Goal: Find specific page/section: Find specific page/section

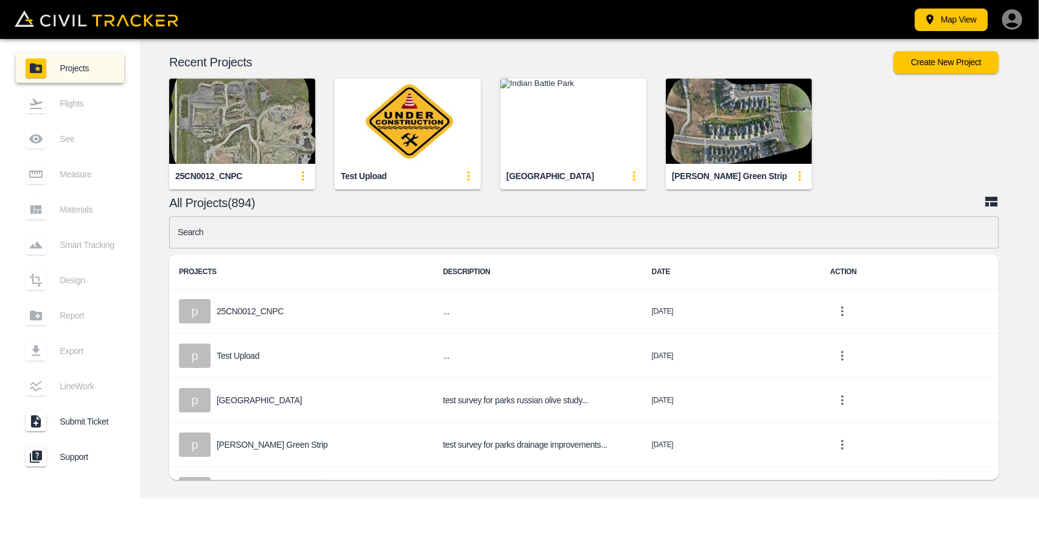
click at [395, 232] on input "text" at bounding box center [584, 232] width 830 height 32
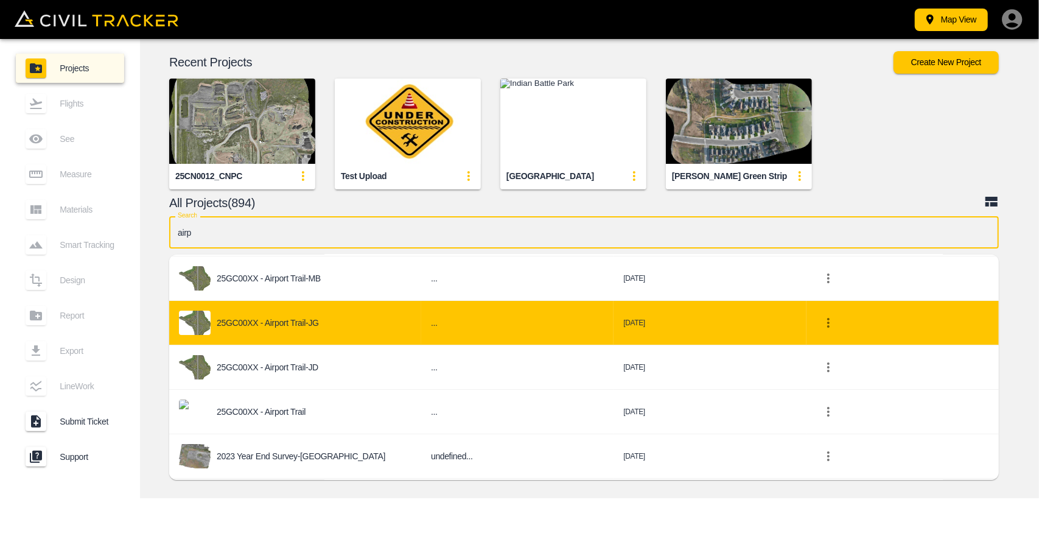
scroll to position [119, 0]
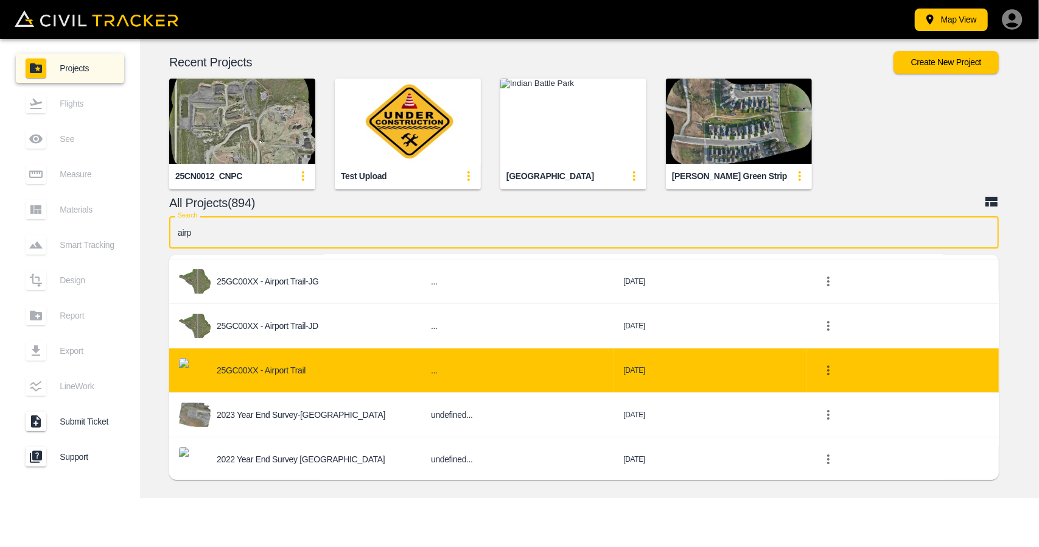
type input "airp"
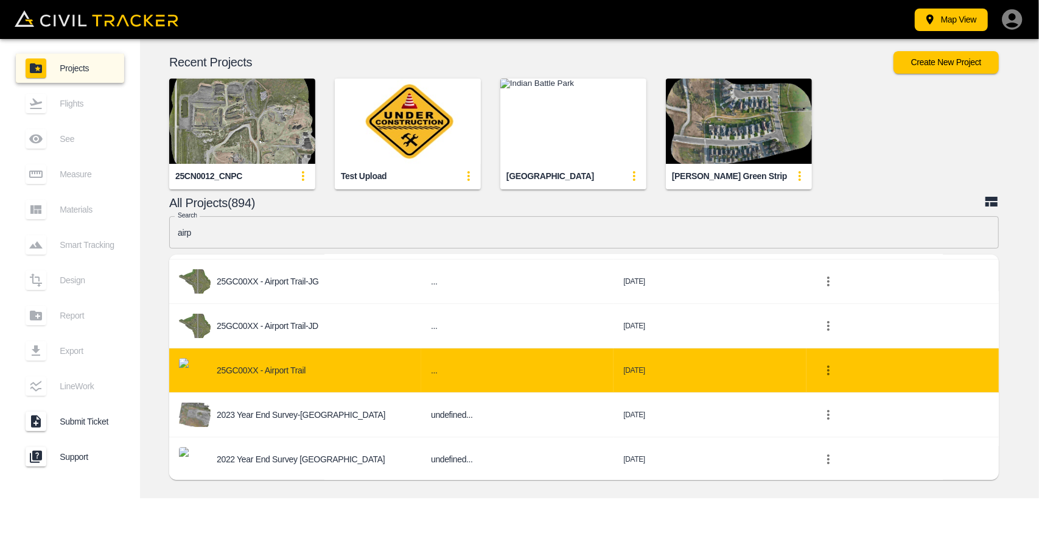
click at [320, 371] on div "25GC00XX - Airport Trail" at bounding box center [295, 370] width 233 height 24
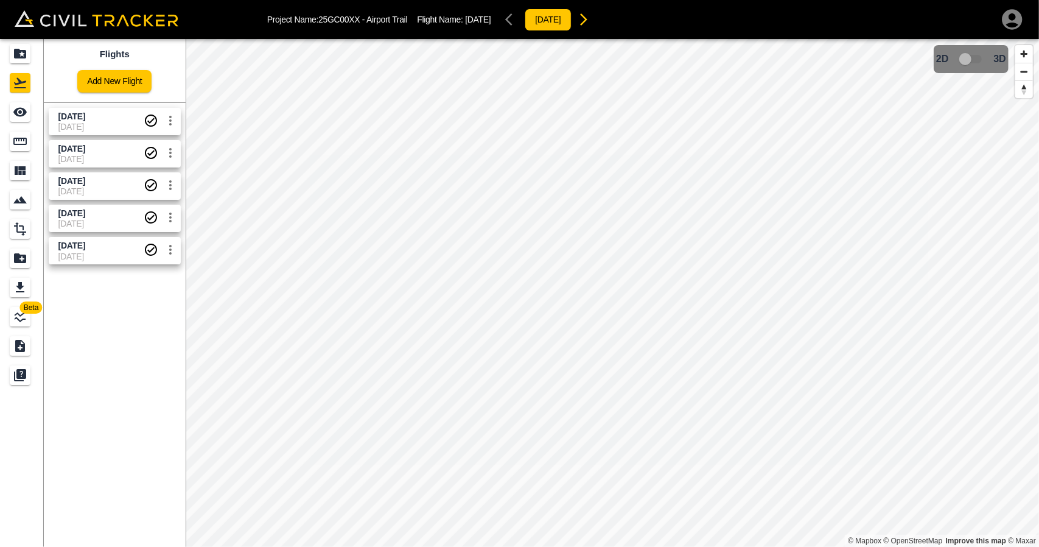
click at [79, 122] on span "[DATE]" at bounding box center [100, 127] width 85 height 10
click at [24, 108] on icon "See" at bounding box center [20, 112] width 15 height 15
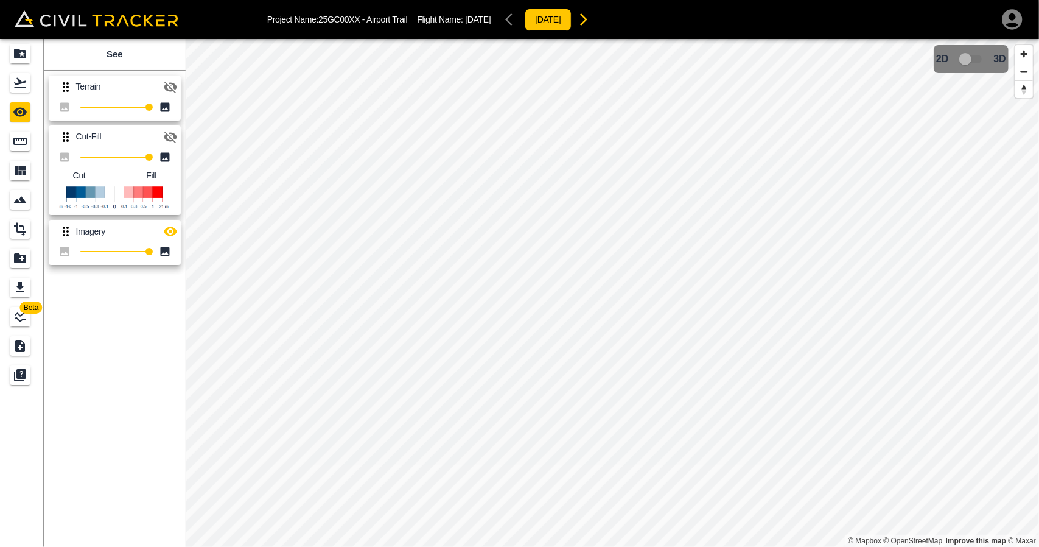
click at [177, 134] on icon "button" at bounding box center [170, 137] width 15 height 15
click at [168, 237] on icon "button" at bounding box center [170, 231] width 15 height 15
click at [170, 136] on icon "button" at bounding box center [170, 136] width 13 height 9
click at [172, 92] on icon "button" at bounding box center [170, 87] width 15 height 15
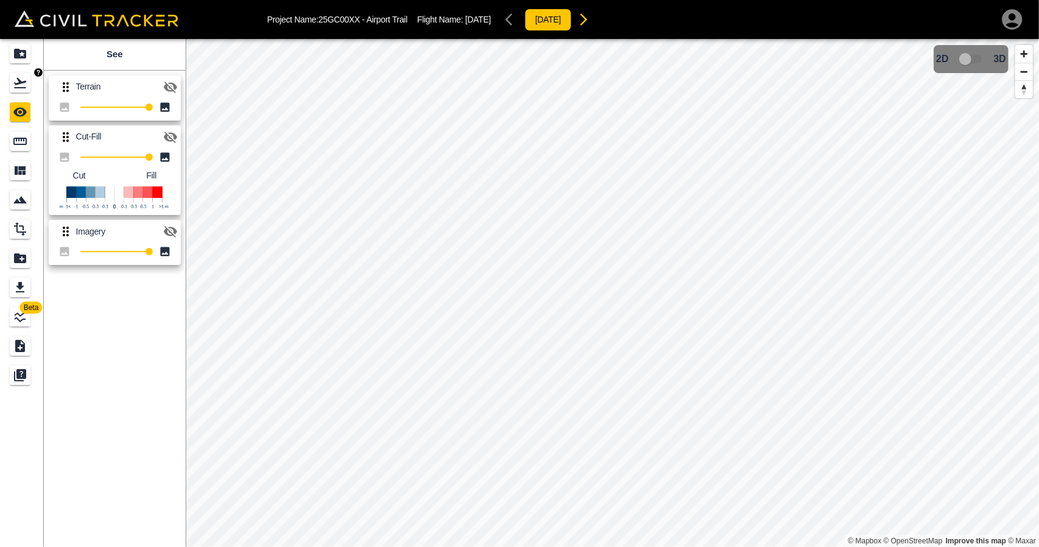
click at [23, 82] on icon "Flights" at bounding box center [20, 83] width 12 height 10
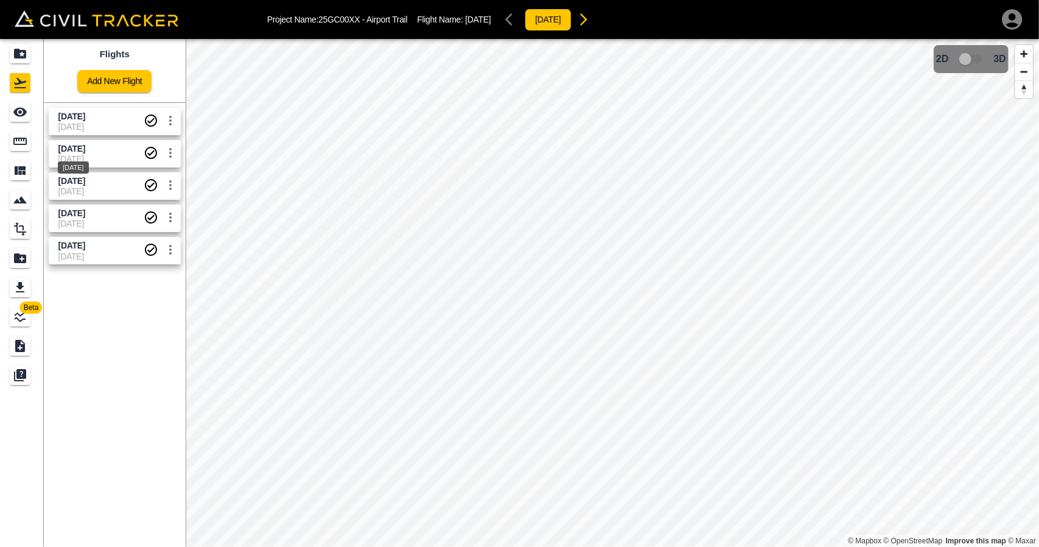
click at [85, 146] on span "[DATE]" at bounding box center [71, 149] width 27 height 10
click at [24, 119] on div "See" at bounding box center [20, 111] width 21 height 19
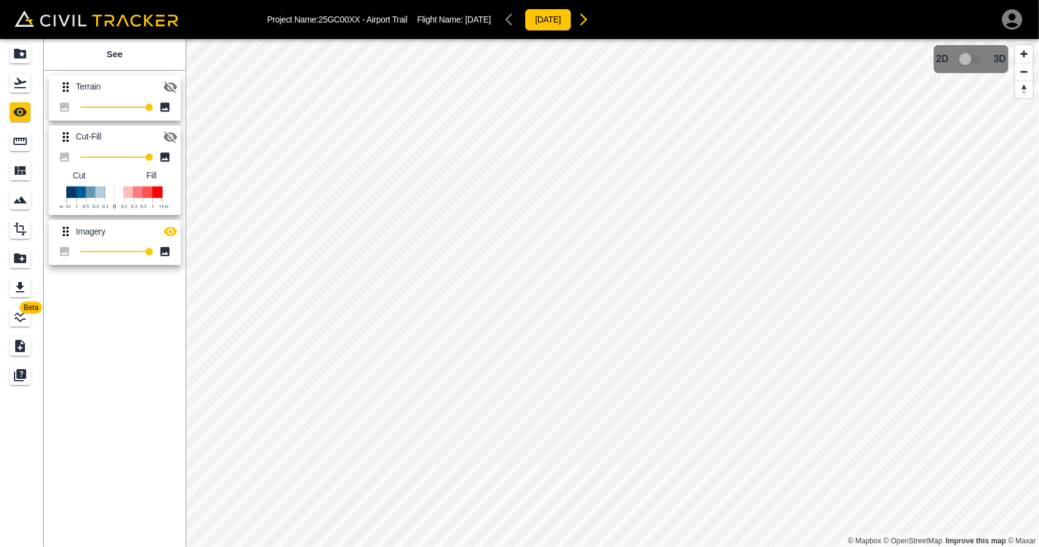
click at [170, 139] on icon "button" at bounding box center [170, 138] width 13 height 12
click at [175, 226] on icon "button" at bounding box center [170, 231] width 15 height 15
click at [19, 82] on icon "Flights" at bounding box center [20, 83] width 12 height 10
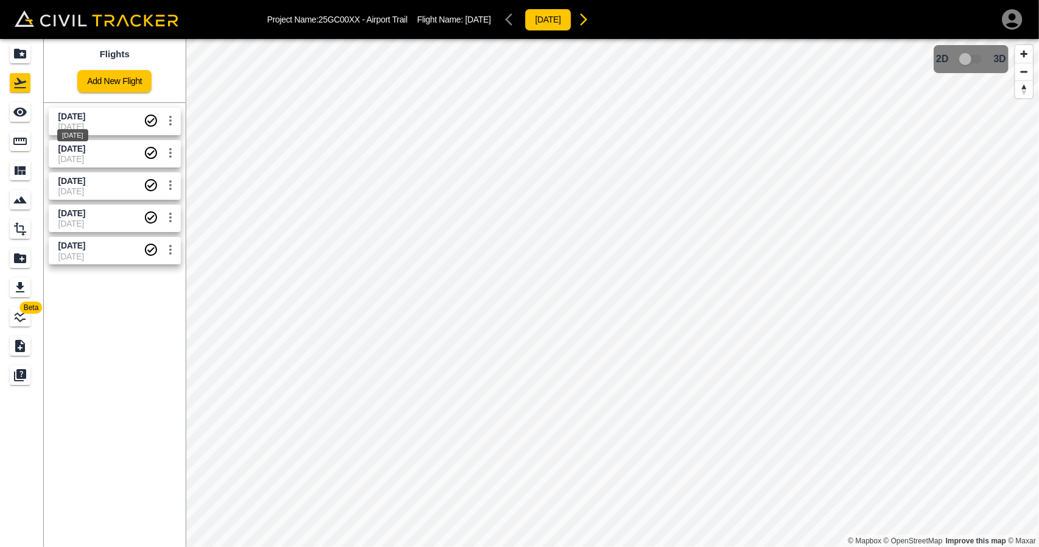
click at [88, 129] on div "[DATE]" at bounding box center [72, 135] width 31 height 12
click at [114, 471] on div "Flights Add New Flight [DATE] [DATE] [DATE] [DATE] [DATE] [DATE] [DATE] [DATE] …" at bounding box center [115, 293] width 142 height 508
click at [26, 61] on div "Projects" at bounding box center [20, 53] width 21 height 19
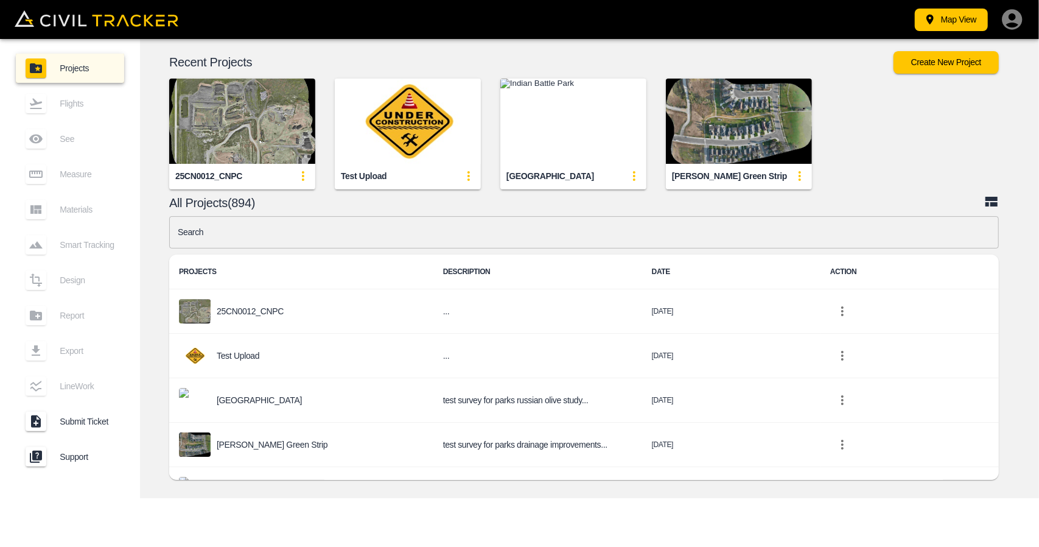
click at [278, 230] on input "text" at bounding box center [584, 232] width 830 height 32
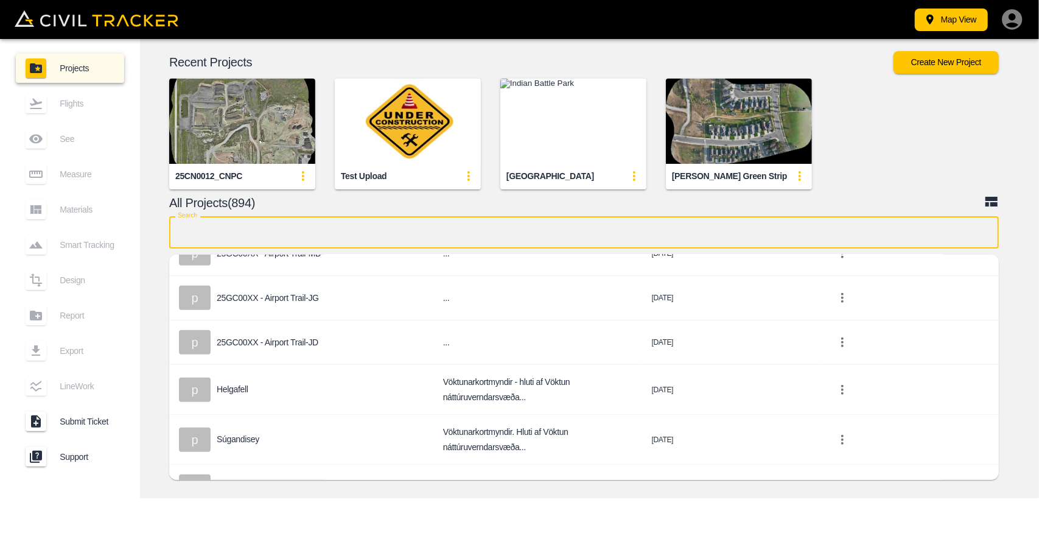
scroll to position [548, 0]
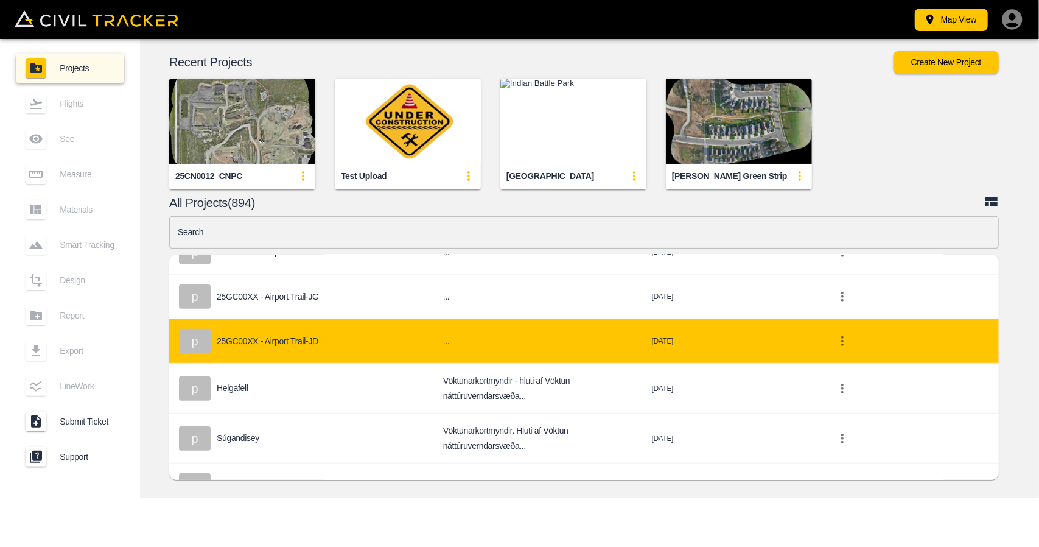
click at [320, 342] on div "p 25GC00XX - Airport Trail-JD" at bounding box center [301, 341] width 245 height 24
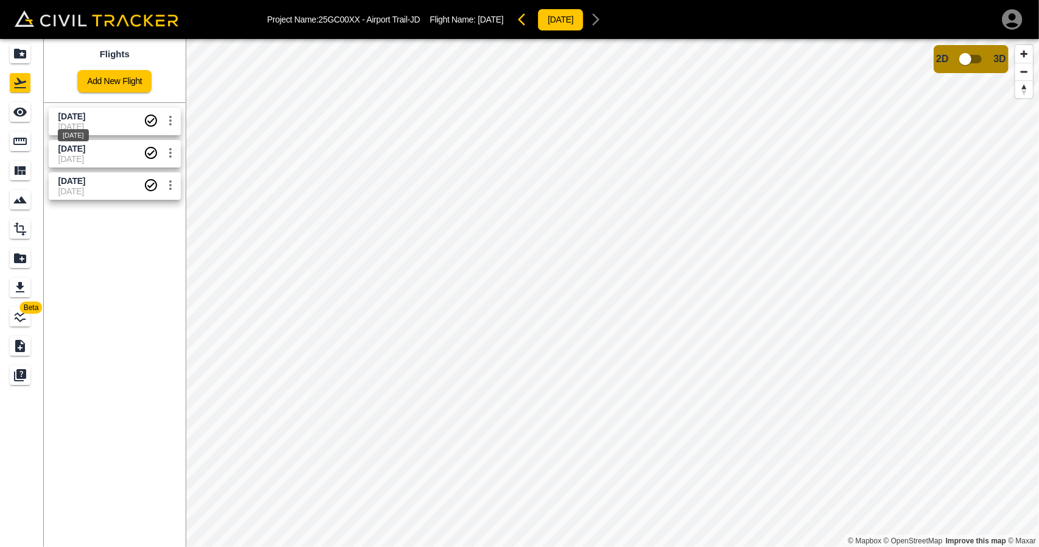
click at [80, 117] on span "[DATE]" at bounding box center [71, 116] width 27 height 10
click at [29, 119] on div "See" at bounding box center [20, 111] width 21 height 19
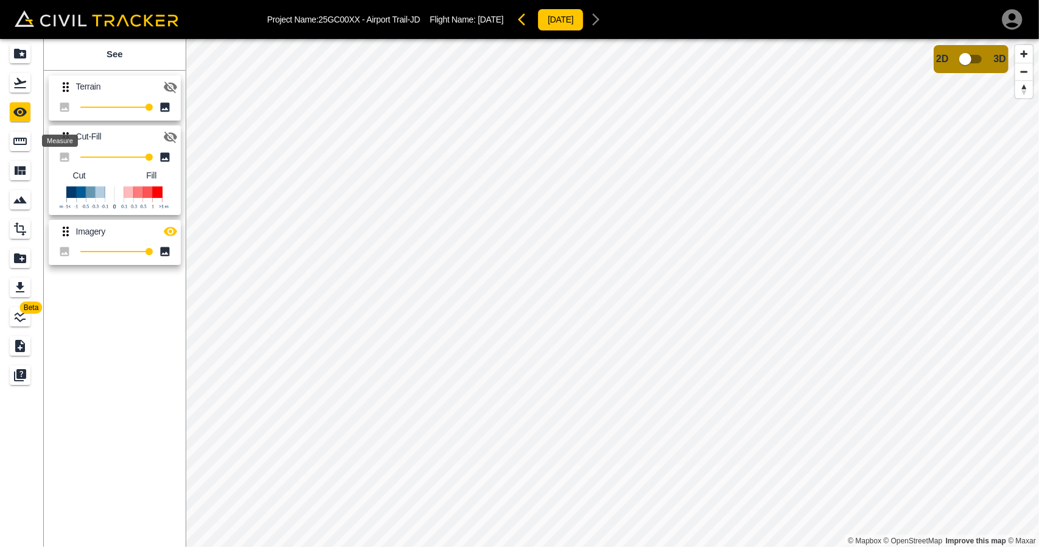
click at [29, 141] on div "Measure" at bounding box center [20, 141] width 21 height 19
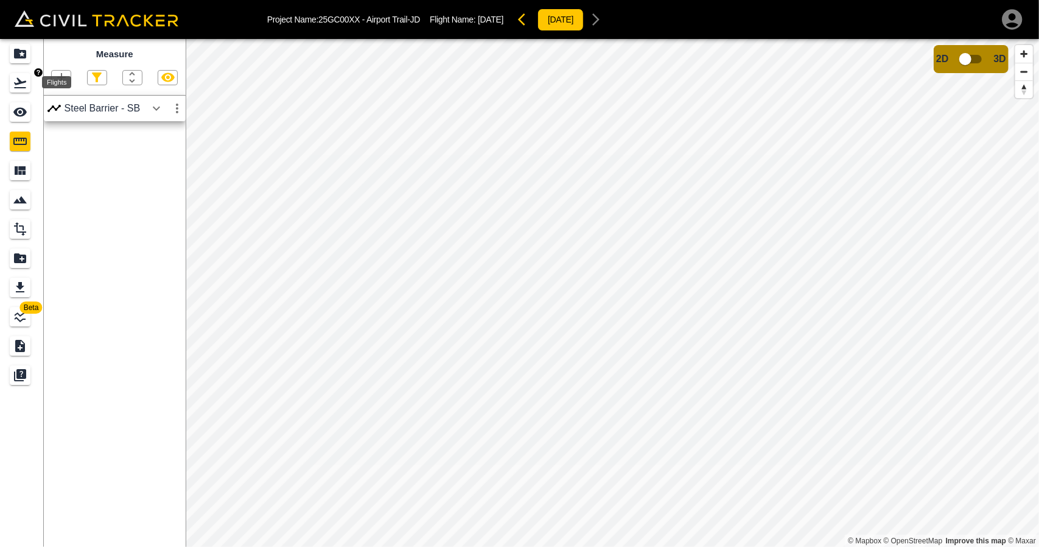
click at [26, 86] on icon "Flights" at bounding box center [20, 82] width 15 height 15
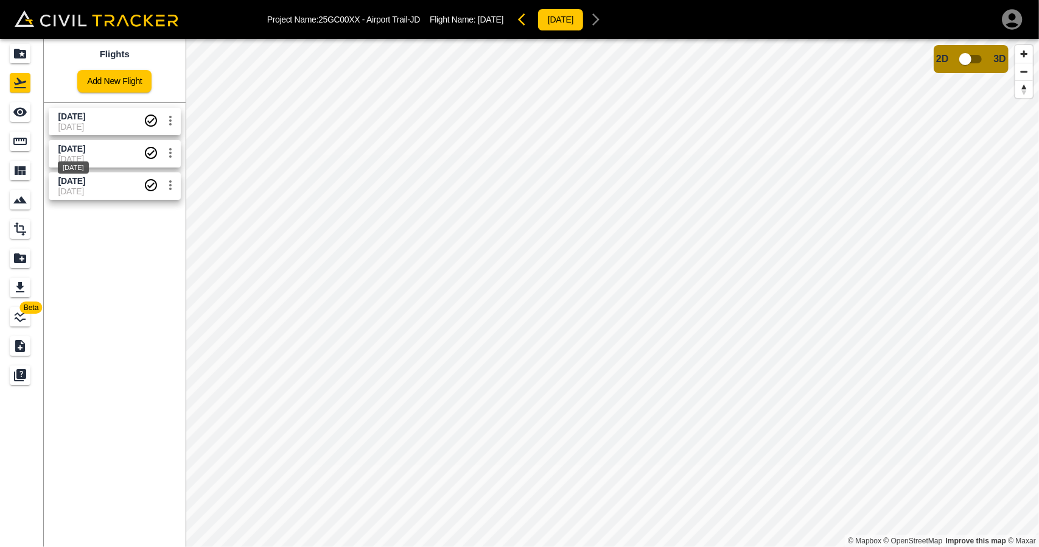
click at [72, 155] on div "[DATE]" at bounding box center [73, 164] width 33 height 22
click at [19, 135] on icon "Measure" at bounding box center [20, 141] width 15 height 15
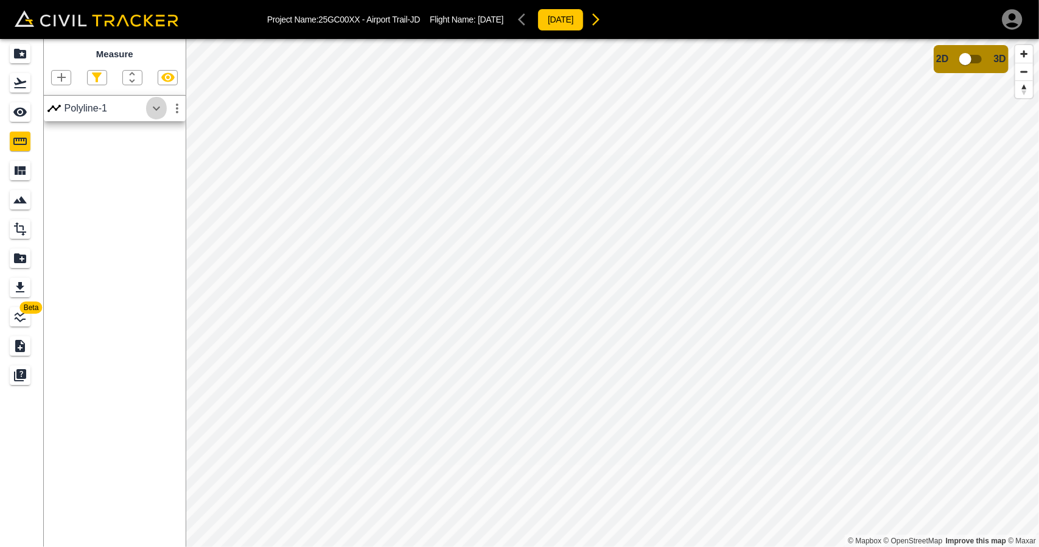
click at [159, 112] on icon "button" at bounding box center [156, 108] width 15 height 15
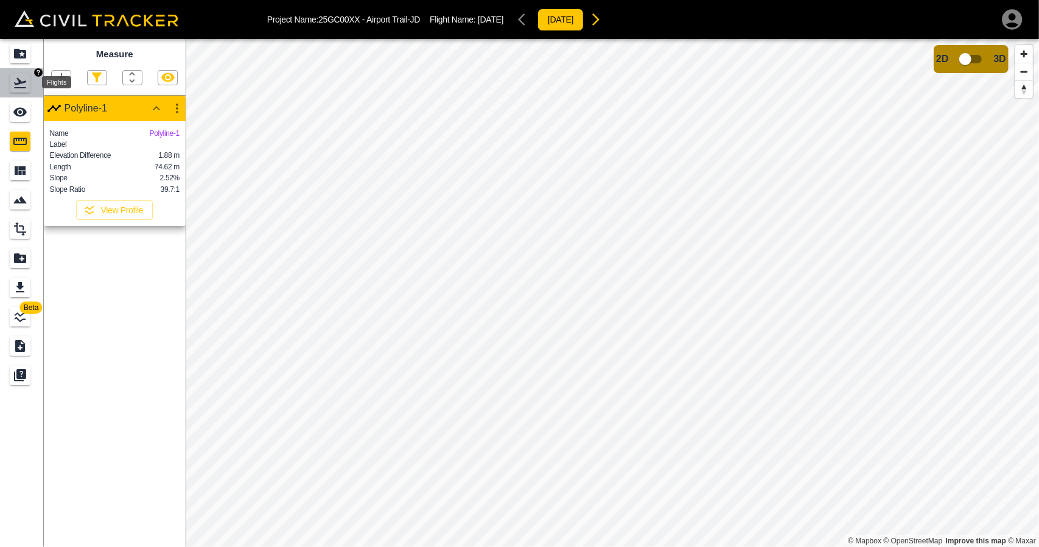
click at [23, 85] on icon "Flights" at bounding box center [20, 82] width 15 height 15
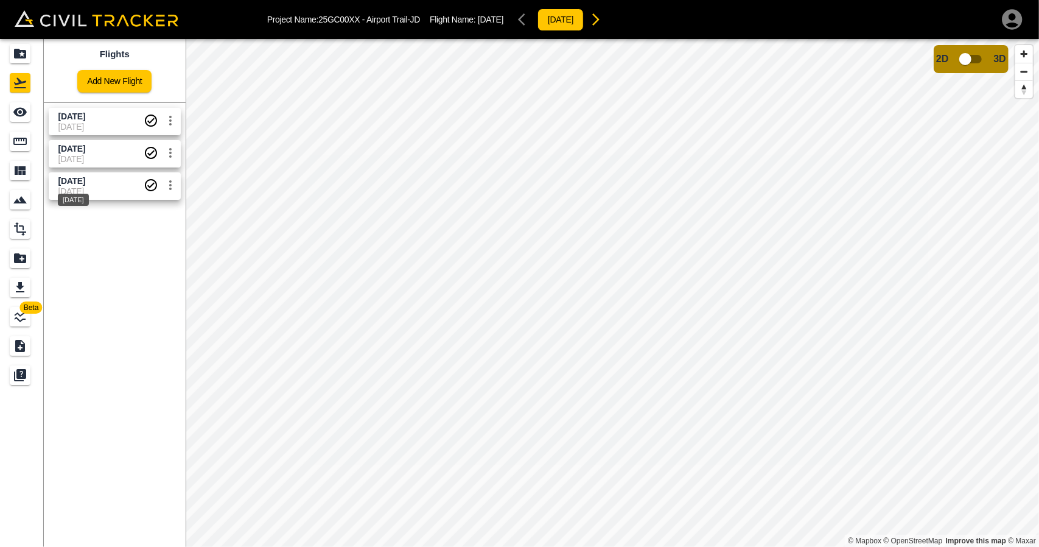
click at [72, 192] on div "[DATE]" at bounding box center [73, 196] width 33 height 22
click at [18, 144] on icon "Measure" at bounding box center [19, 141] width 13 height 7
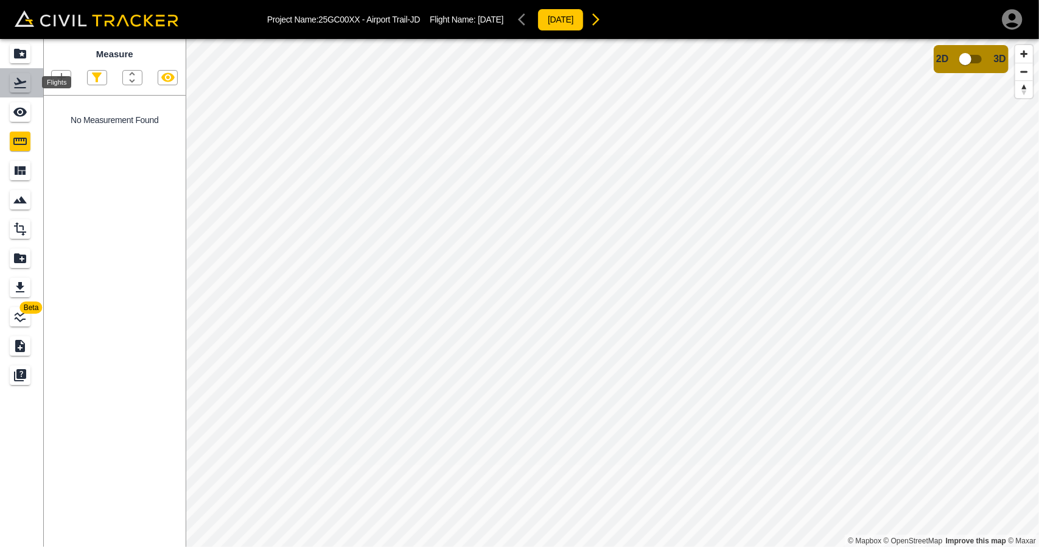
click at [21, 88] on icon "Flights" at bounding box center [20, 83] width 12 height 10
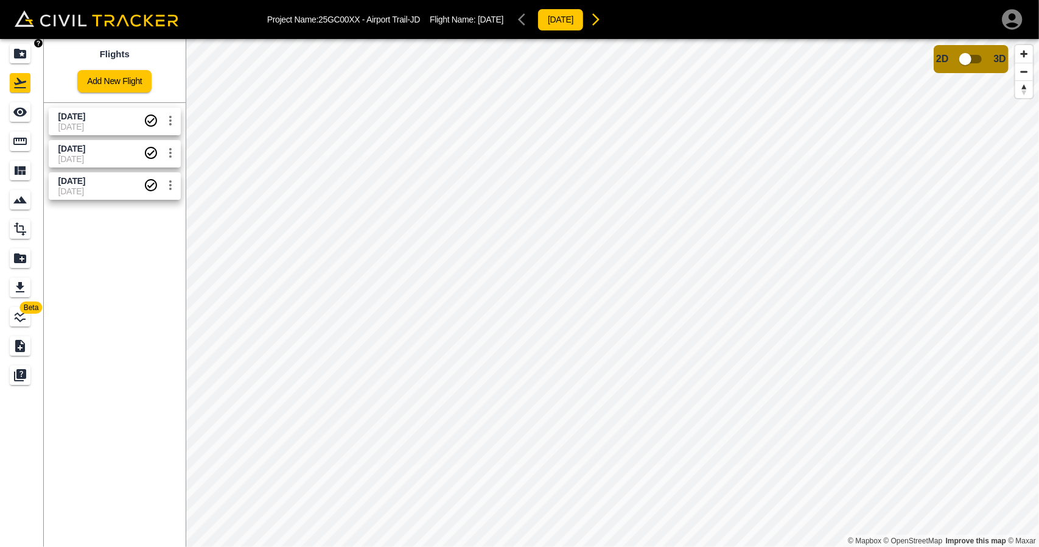
click at [26, 55] on icon "Projects" at bounding box center [20, 54] width 12 height 10
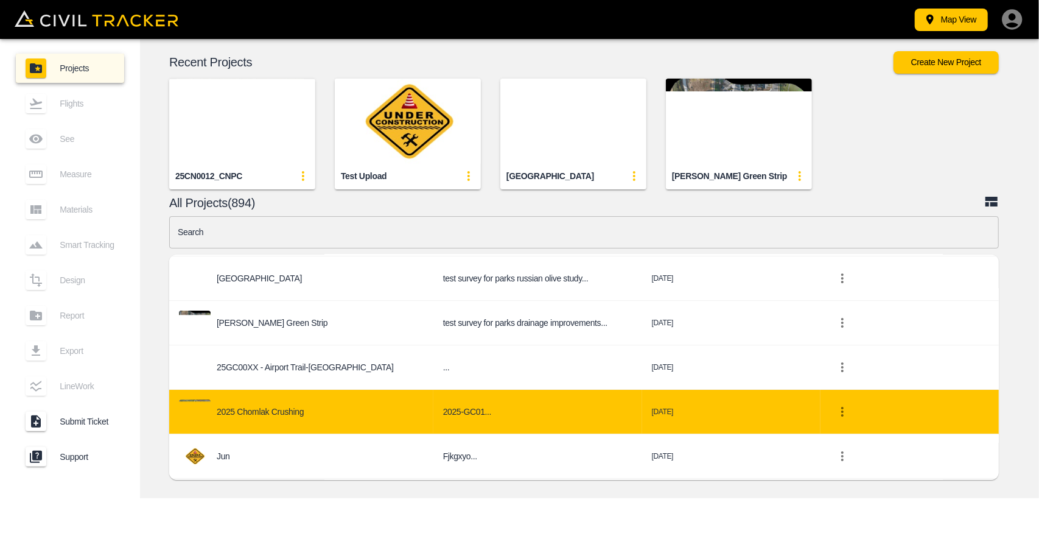
scroll to position [183, 0]
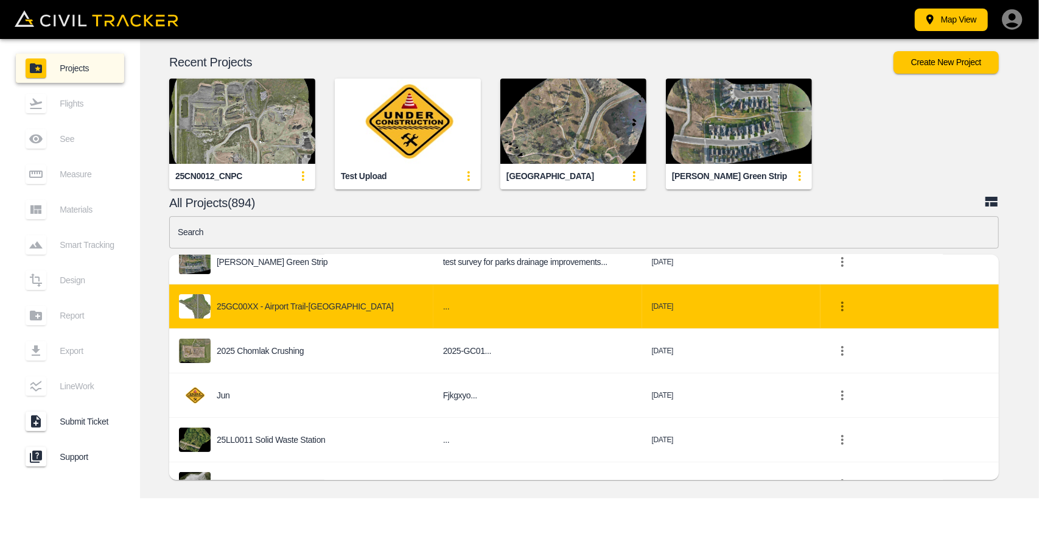
click at [314, 306] on p "25GC00XX - Airport Trail-[GEOGRAPHIC_DATA]" at bounding box center [305, 306] width 177 height 10
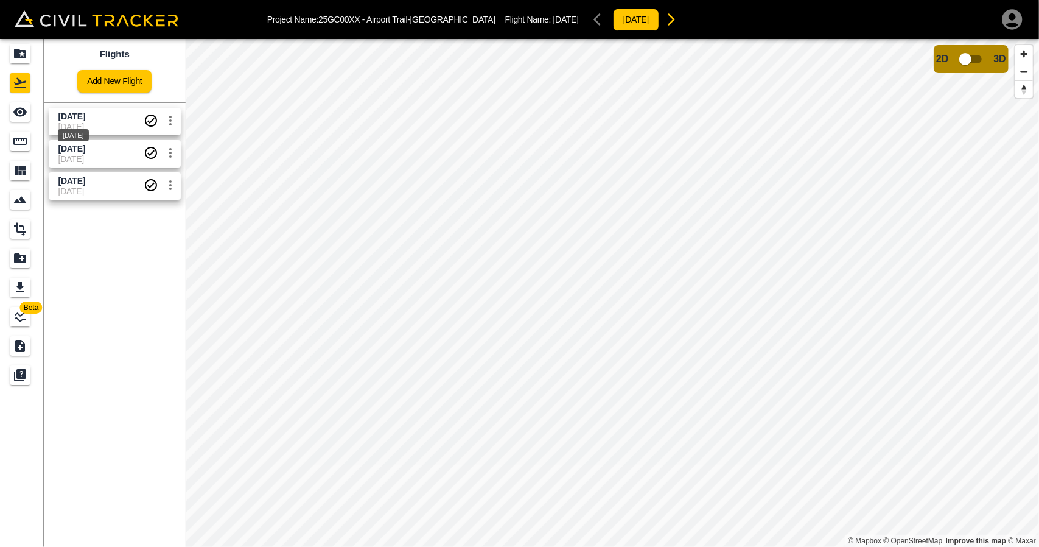
click at [85, 118] on span "[DATE]" at bounding box center [71, 116] width 27 height 10
click at [99, 293] on div "Flights Add New Flight [DATE] [DATE] [DATE] [DATE] [DATE] [DATE]" at bounding box center [115, 293] width 142 height 508
click at [68, 121] on span "[DATE]" at bounding box center [100, 117] width 85 height 12
click at [23, 148] on icon "Measure" at bounding box center [20, 141] width 15 height 15
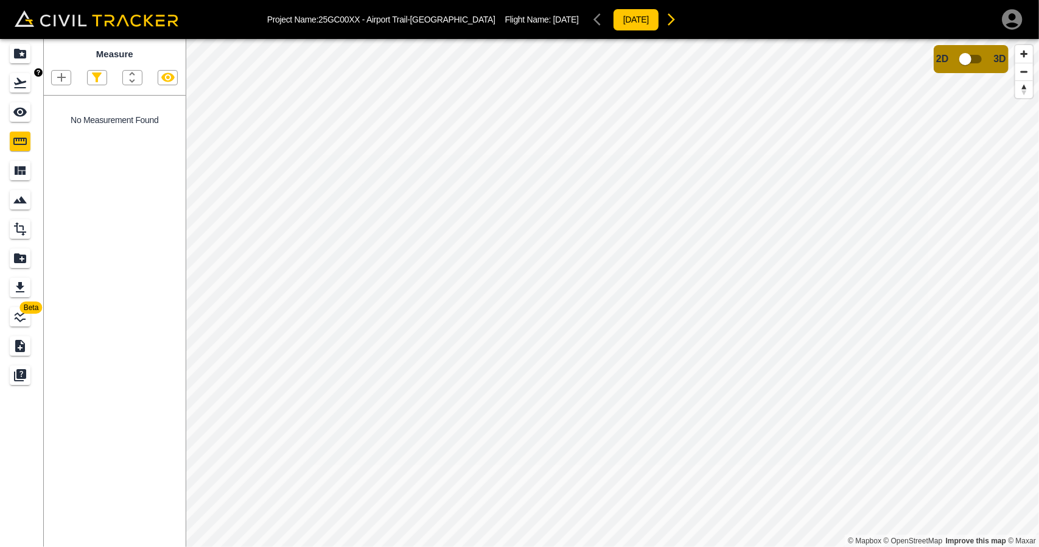
click at [10, 85] on div "Flights" at bounding box center [20, 82] width 21 height 19
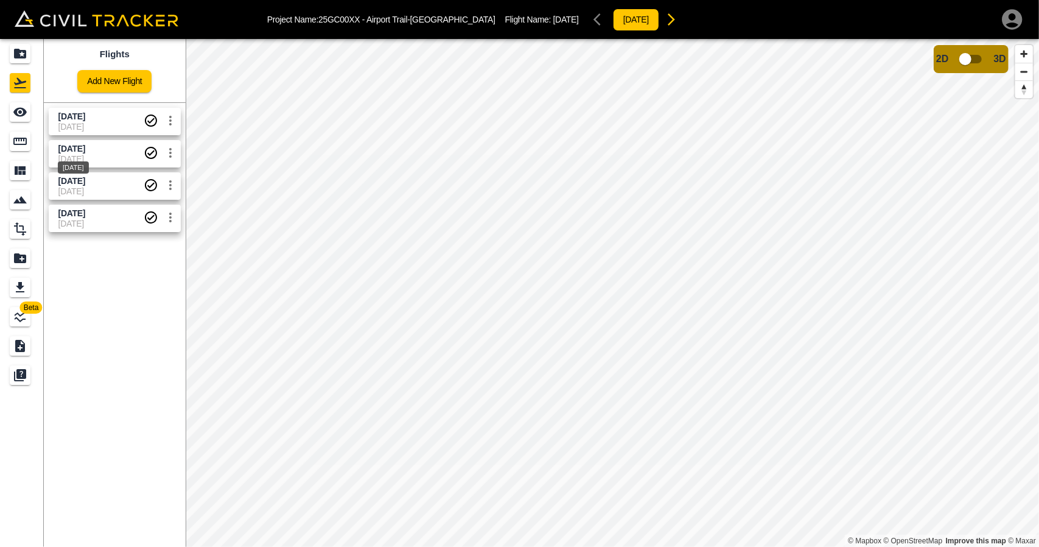
click at [84, 160] on div "[DATE]" at bounding box center [73, 164] width 33 height 22
click at [28, 141] on div "Measure" at bounding box center [20, 141] width 21 height 19
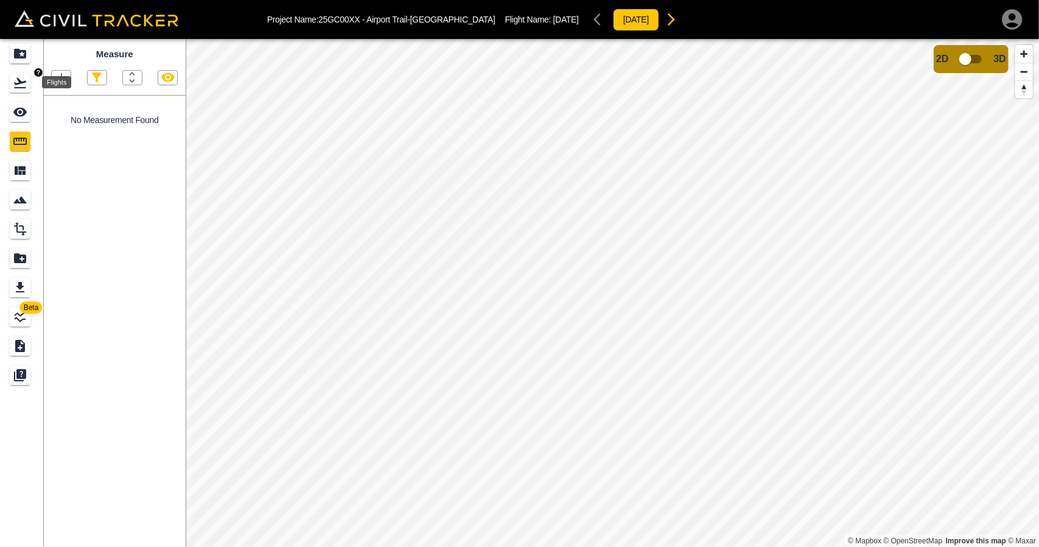
click at [21, 87] on icon "Flights" at bounding box center [20, 83] width 12 height 10
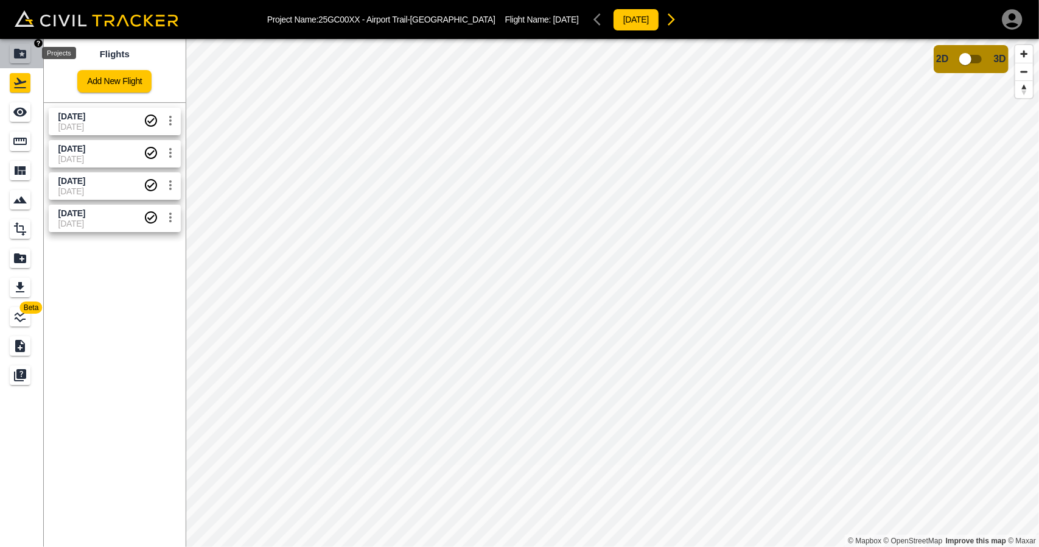
click at [22, 55] on icon "Projects" at bounding box center [20, 53] width 15 height 15
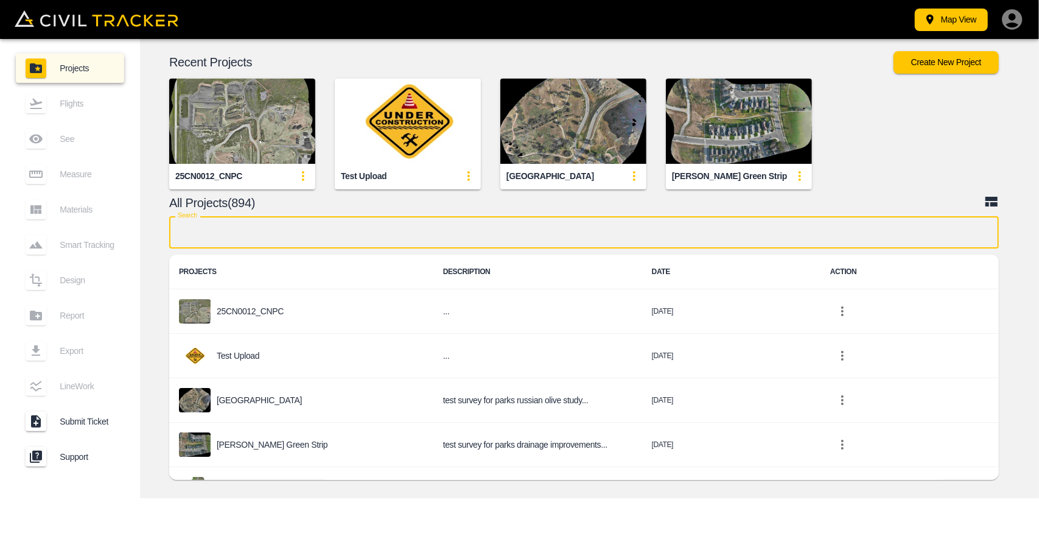
click at [227, 233] on input "text" at bounding box center [584, 232] width 830 height 32
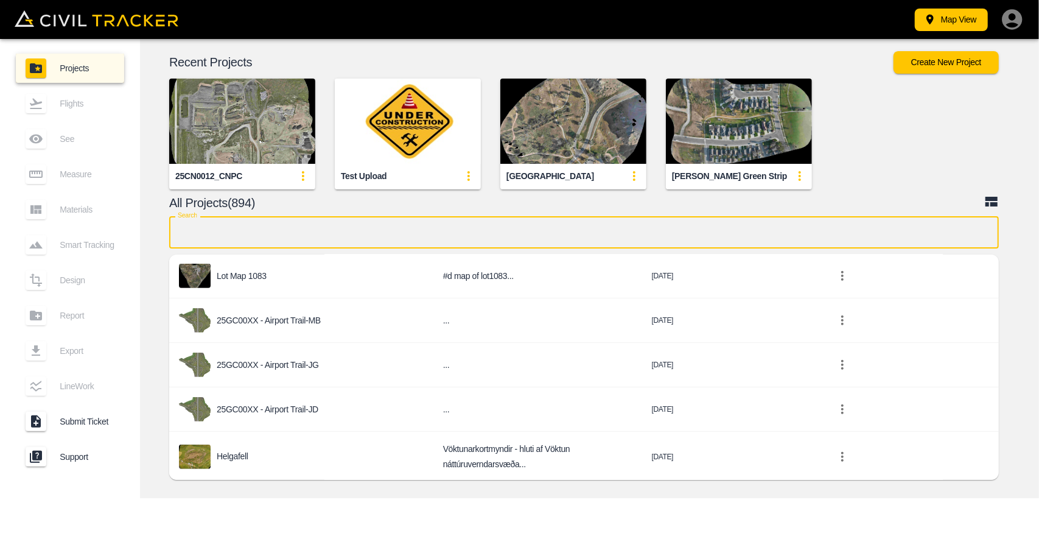
scroll to position [487, 0]
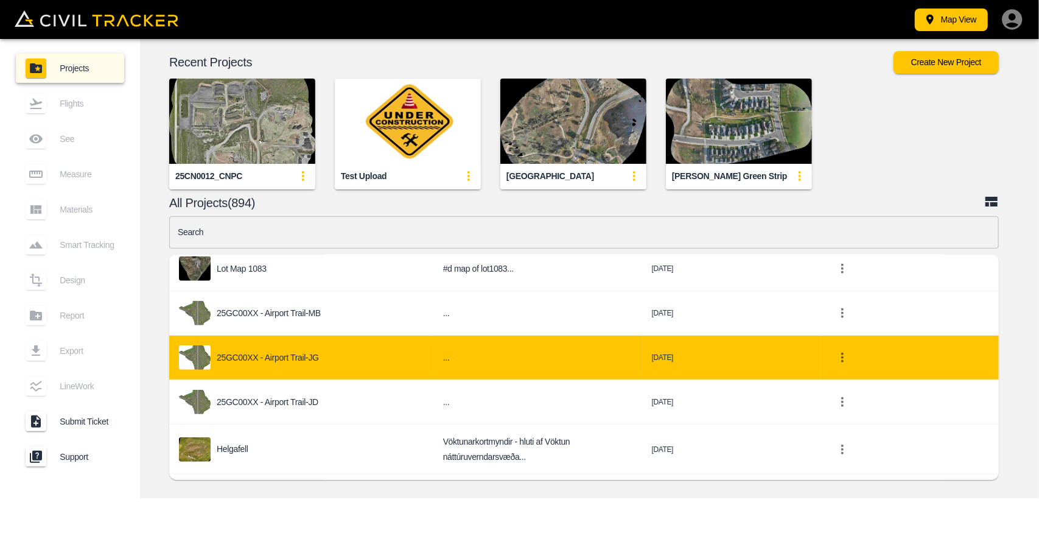
click at [284, 352] on p "25GC00XX - Airport Trail-JG" at bounding box center [268, 357] width 102 height 10
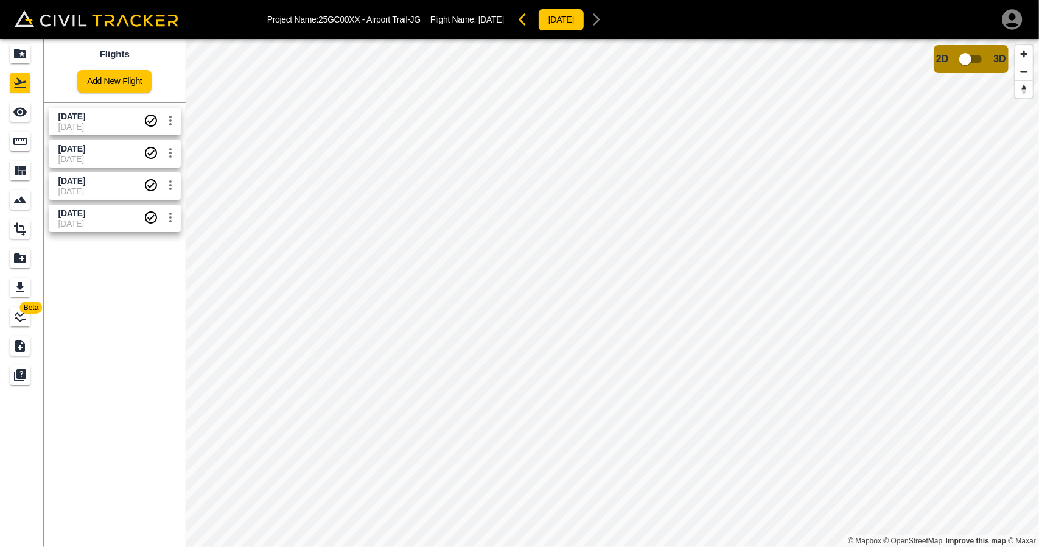
click at [72, 144] on span "[DATE]" at bounding box center [71, 149] width 27 height 10
click at [66, 114] on span "[DATE]" at bounding box center [71, 116] width 27 height 10
click at [26, 138] on icon "Measure" at bounding box center [19, 141] width 13 height 7
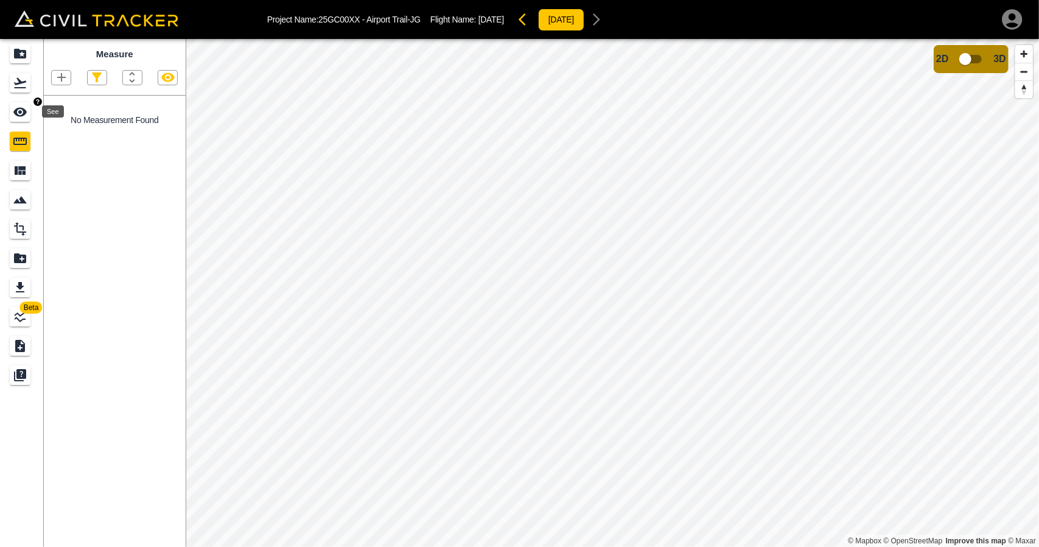
click at [21, 86] on icon "Flights" at bounding box center [20, 82] width 15 height 15
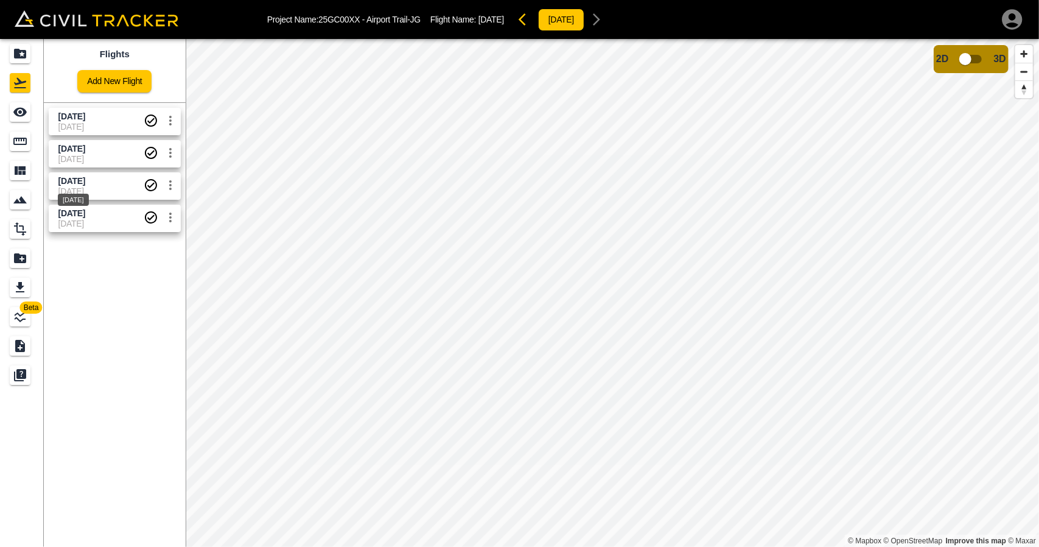
click at [72, 181] on span "[DATE]" at bounding box center [71, 181] width 27 height 10
click at [16, 135] on icon "Measure" at bounding box center [20, 141] width 15 height 15
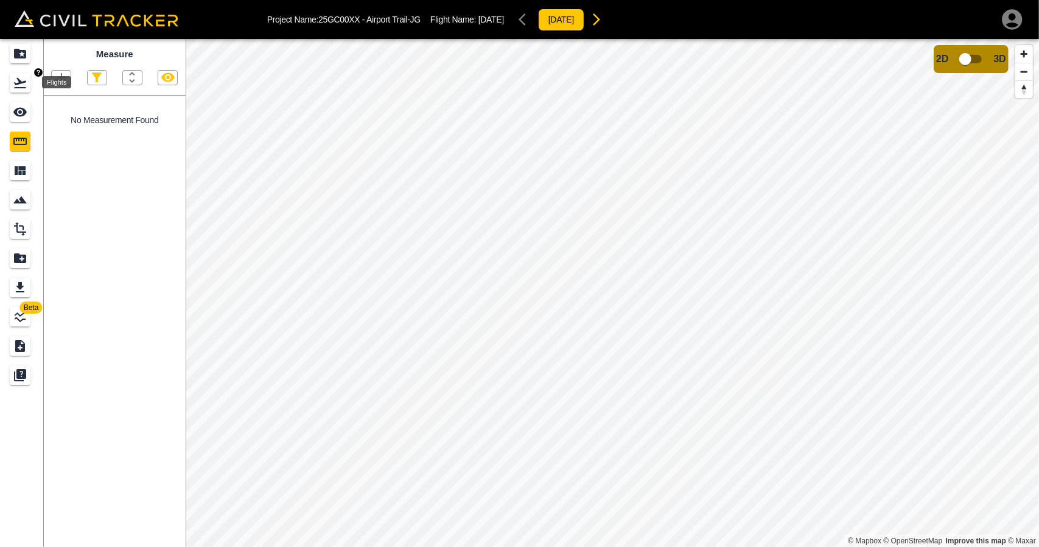
click at [23, 73] on div "Flights" at bounding box center [20, 82] width 21 height 19
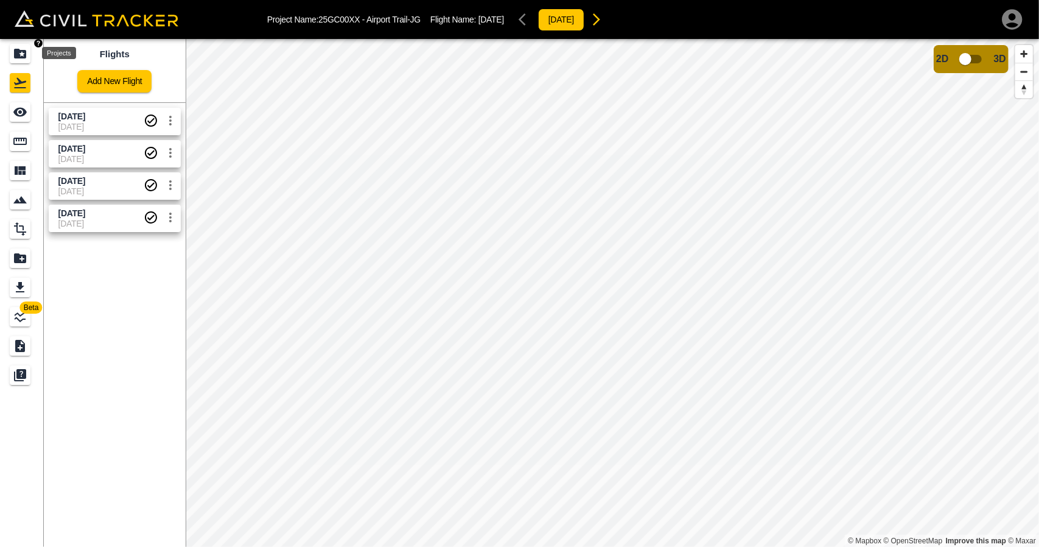
click at [24, 61] on div "Projects" at bounding box center [20, 53] width 21 height 19
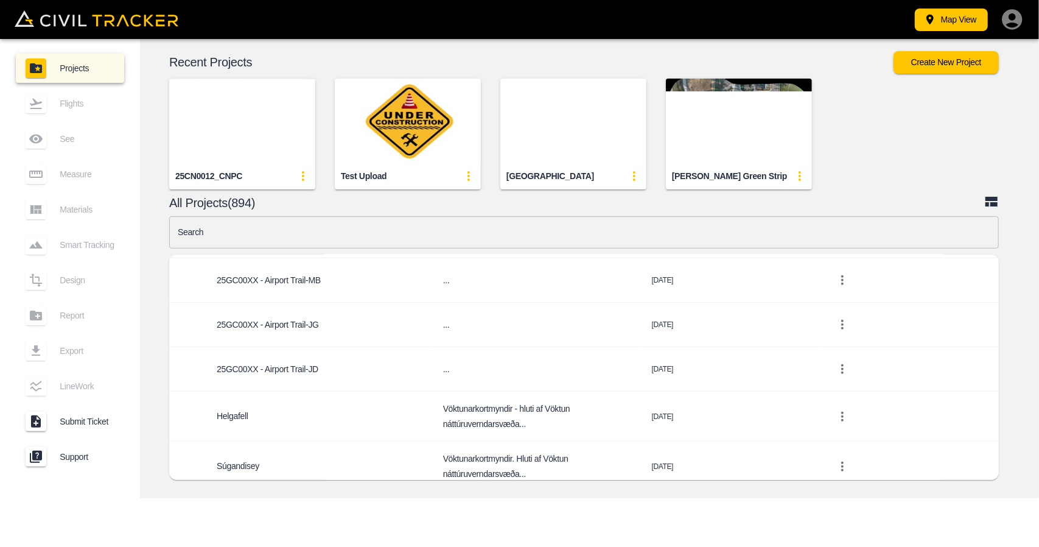
scroll to position [548, 0]
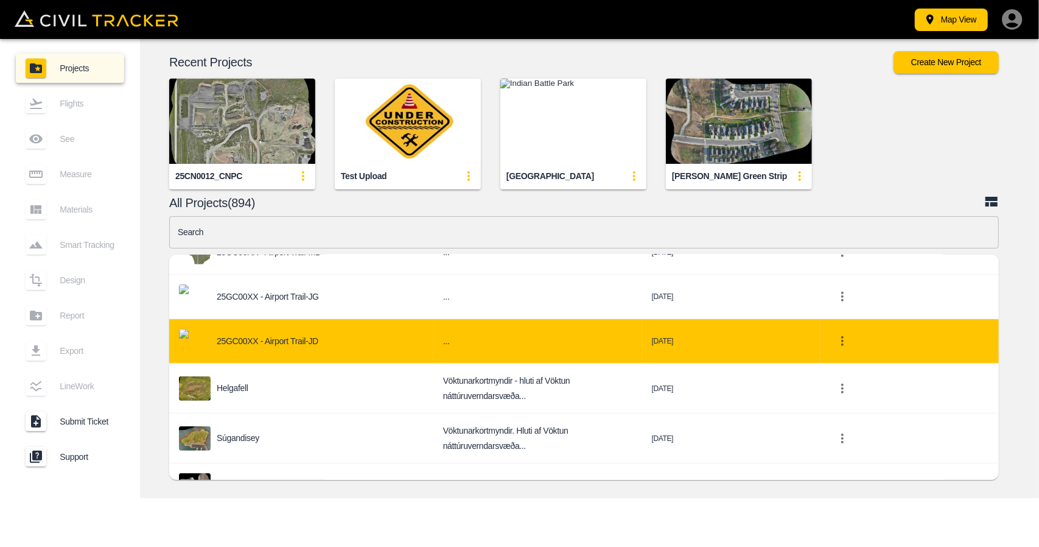
click at [319, 331] on div "25GC00XX - Airport Trail-JD" at bounding box center [301, 341] width 245 height 24
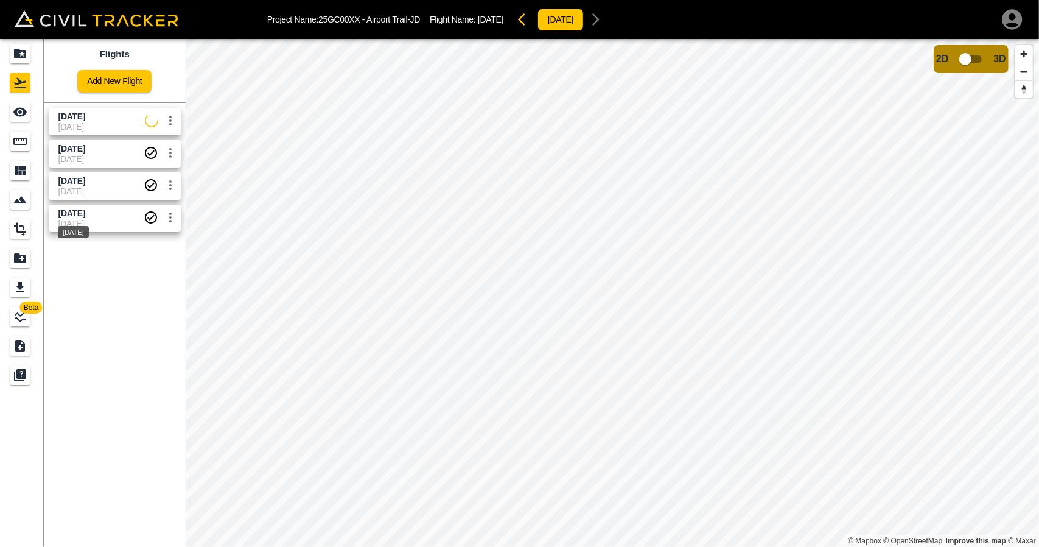
click at [67, 214] on span "[DATE]" at bounding box center [71, 213] width 27 height 10
click at [27, 116] on div "See" at bounding box center [20, 111] width 21 height 19
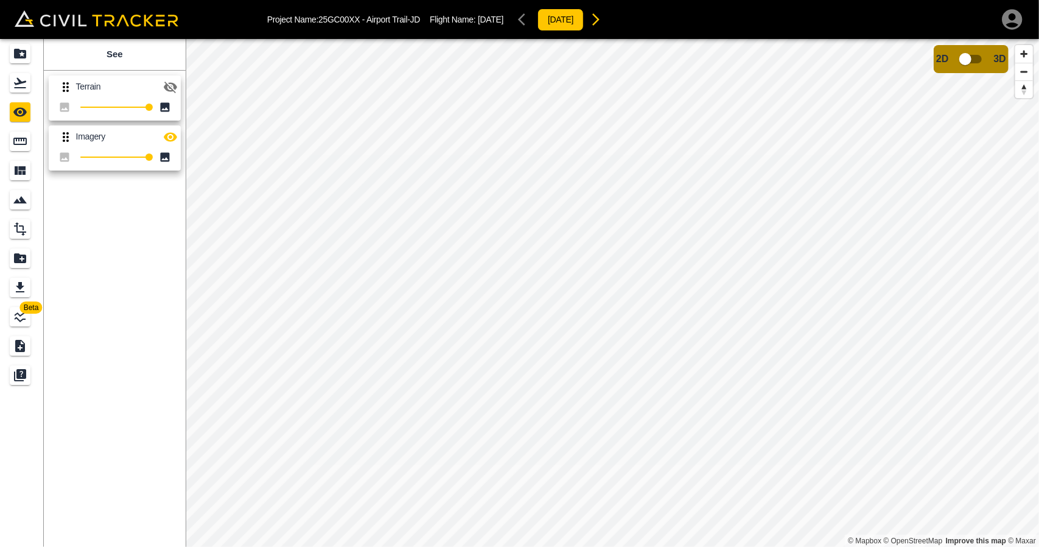
click at [168, 86] on icon "button" at bounding box center [170, 87] width 15 height 15
click at [166, 137] on icon "button" at bounding box center [170, 136] width 13 height 9
click at [170, 83] on icon "button" at bounding box center [170, 87] width 15 height 15
click at [20, 79] on icon "Flights" at bounding box center [20, 82] width 15 height 15
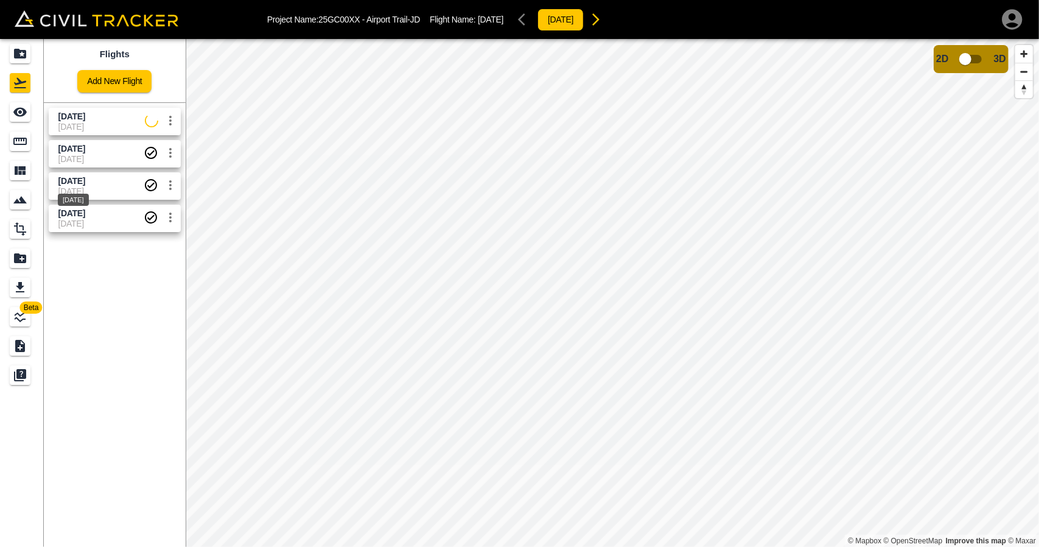
click at [72, 177] on span "[DATE]" at bounding box center [71, 181] width 27 height 10
click at [29, 143] on div "Measure" at bounding box center [20, 141] width 21 height 19
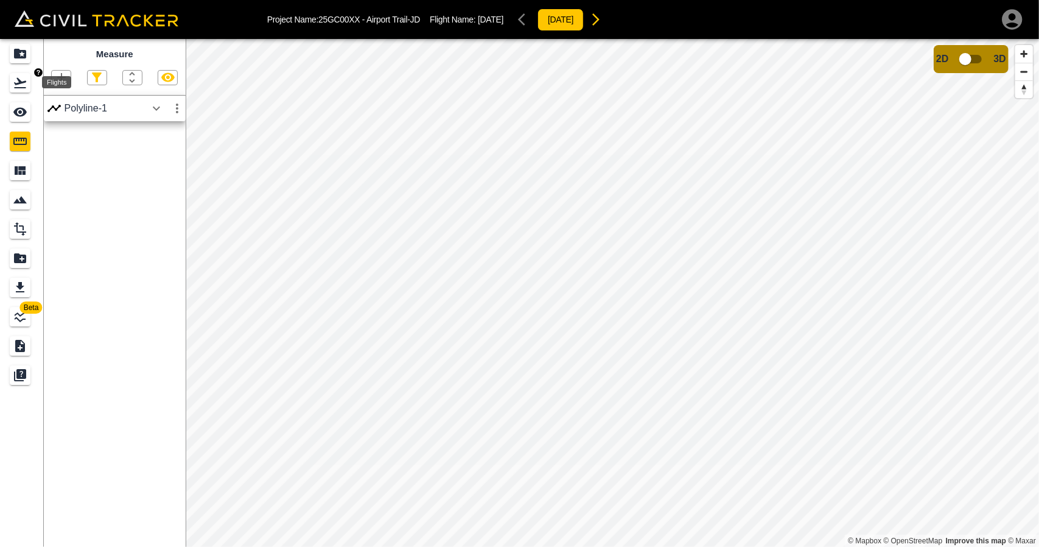
click at [19, 86] on icon "Flights" at bounding box center [20, 82] width 15 height 15
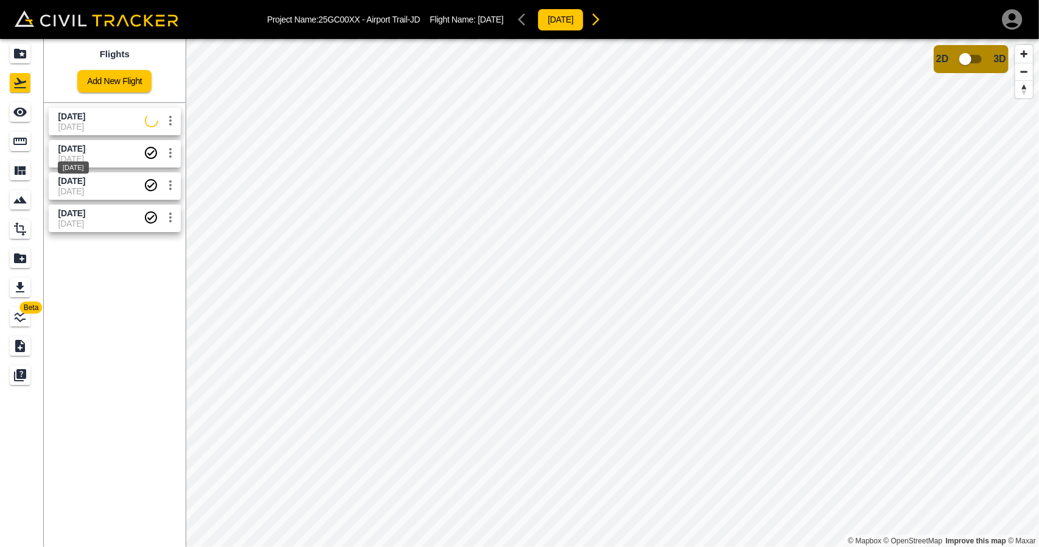
click at [85, 152] on span "[DATE]" at bounding box center [71, 149] width 27 height 10
click at [85, 183] on span "[DATE]" at bounding box center [71, 181] width 27 height 10
click at [85, 149] on span "[DATE]" at bounding box center [71, 149] width 27 height 10
click at [85, 180] on span "[DATE]" at bounding box center [71, 181] width 27 height 10
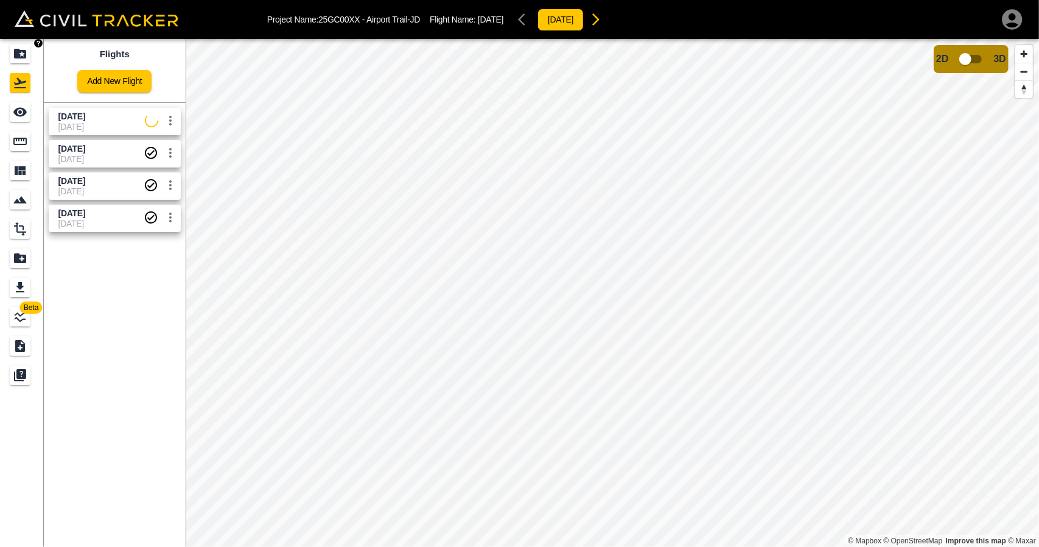
click at [16, 57] on icon "Projects" at bounding box center [20, 54] width 12 height 10
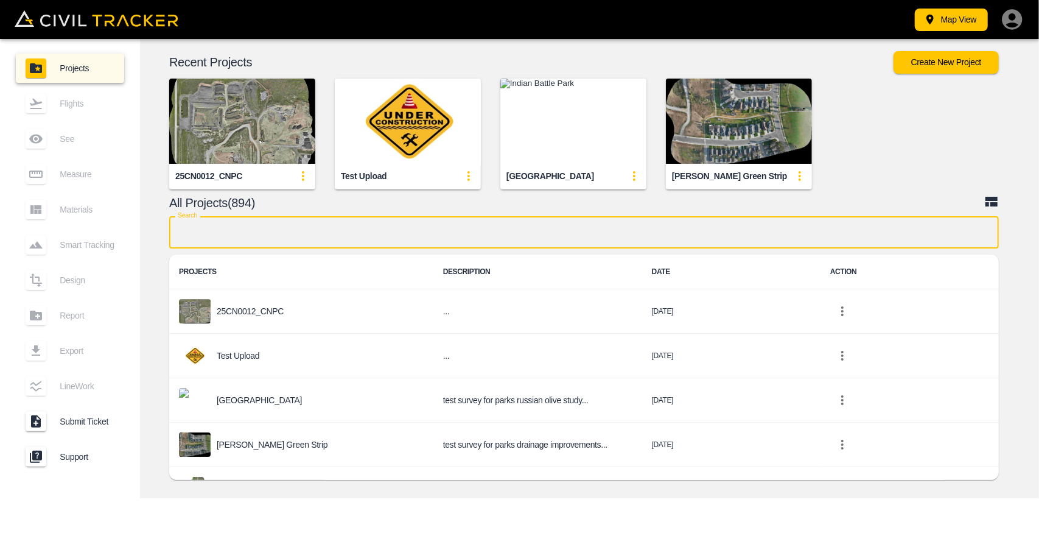
click at [345, 237] on input "text" at bounding box center [584, 232] width 830 height 32
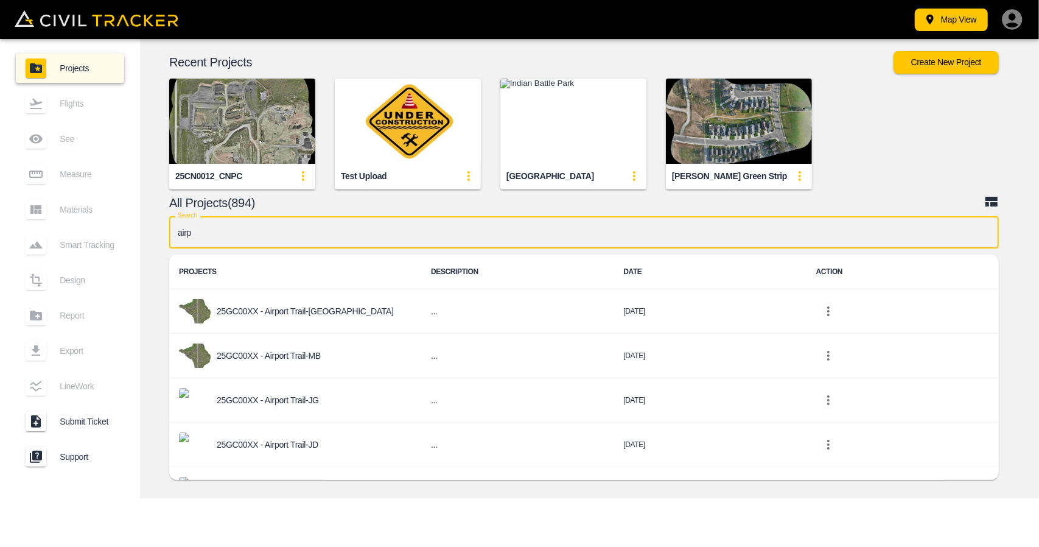
type input "airpo"
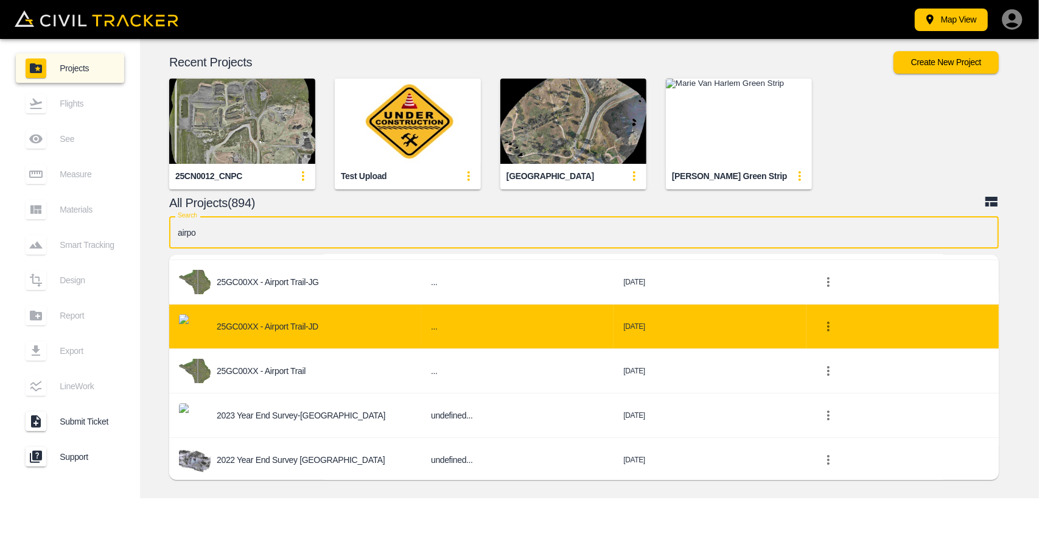
scroll to position [119, 0]
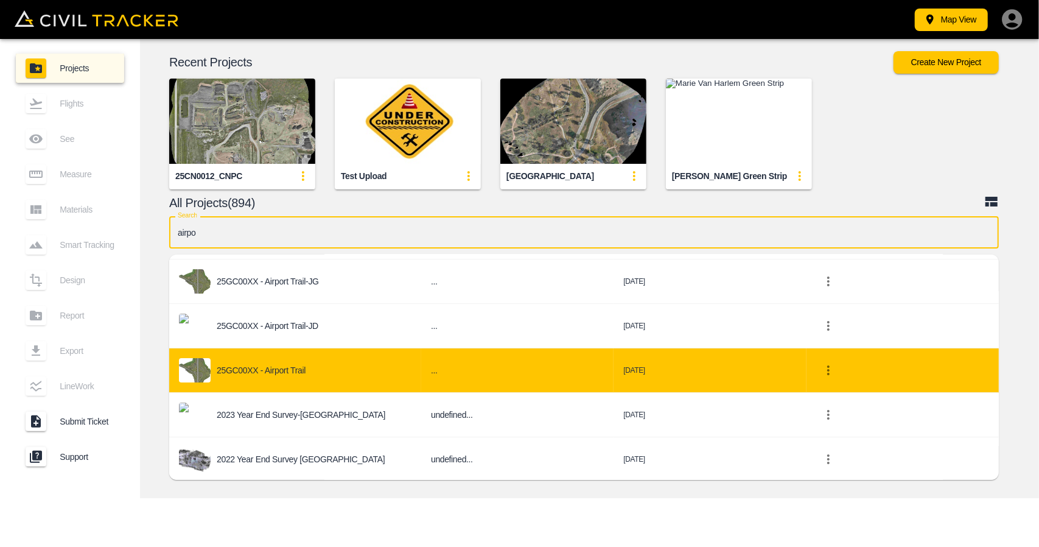
click at [297, 366] on p "25GC00XX - Airport Trail" at bounding box center [261, 370] width 89 height 10
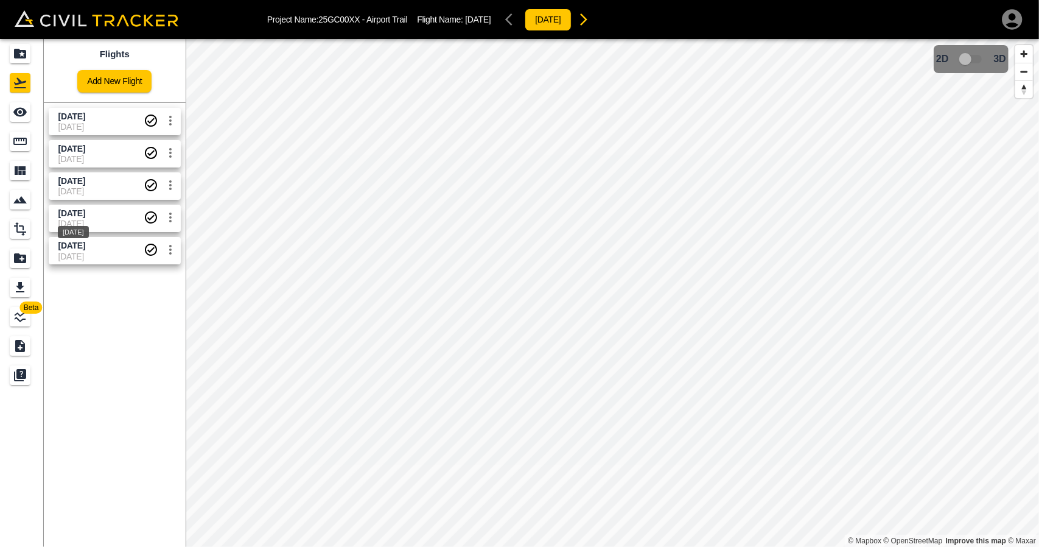
click at [85, 216] on span "[DATE]" at bounding box center [71, 213] width 27 height 10
click at [15, 110] on icon "See" at bounding box center [19, 112] width 13 height 9
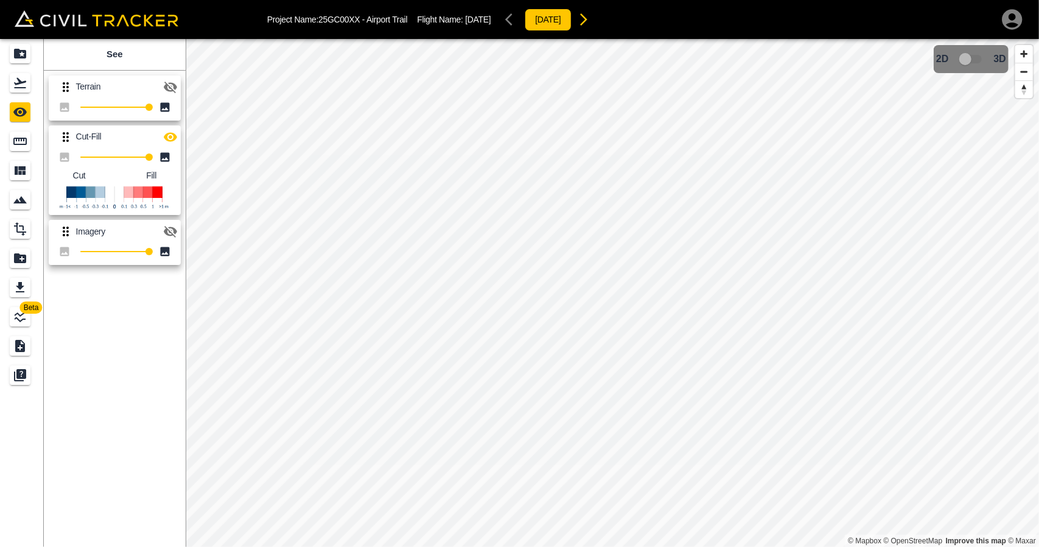
click at [174, 136] on icon "button" at bounding box center [170, 136] width 13 height 9
click at [167, 83] on icon "button" at bounding box center [170, 87] width 15 height 15
click at [170, 131] on icon "button" at bounding box center [170, 137] width 15 height 15
click at [176, 92] on icon "button" at bounding box center [170, 87] width 15 height 15
click at [13, 80] on icon "Flights" at bounding box center [20, 82] width 15 height 15
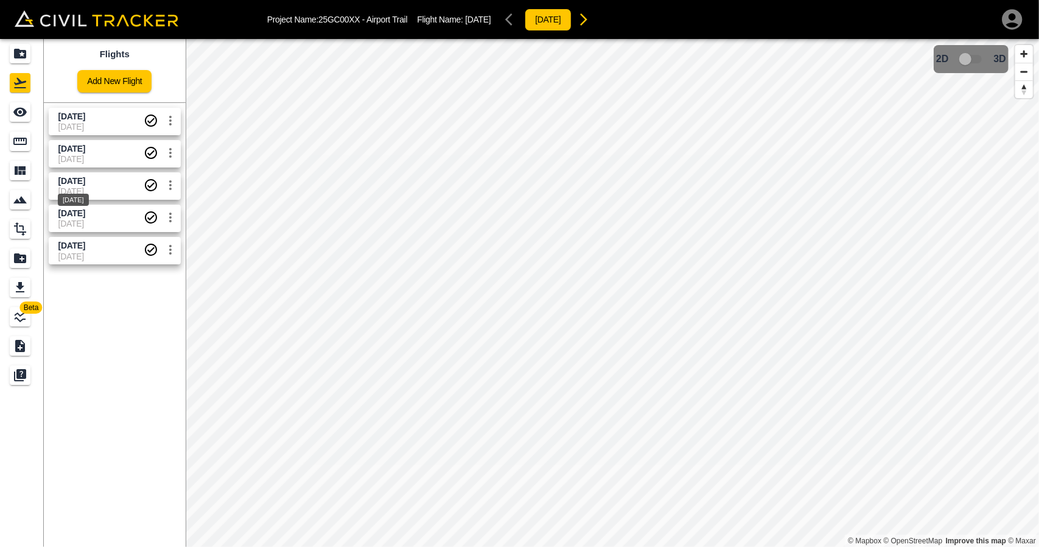
click at [71, 188] on div "[DATE]" at bounding box center [73, 196] width 33 height 22
click at [24, 116] on icon "See" at bounding box center [20, 112] width 15 height 15
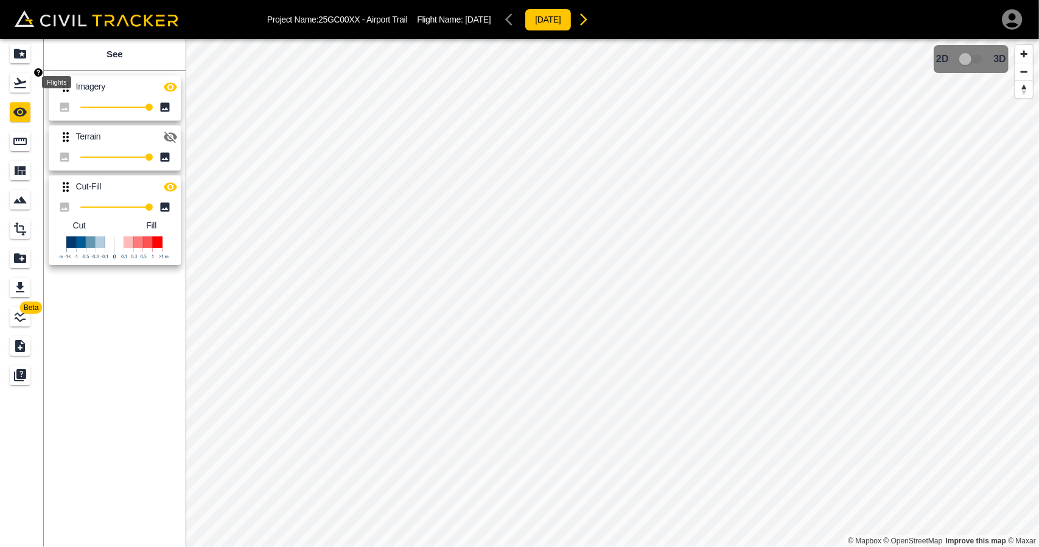
click at [19, 81] on icon "Flights" at bounding box center [20, 83] width 12 height 10
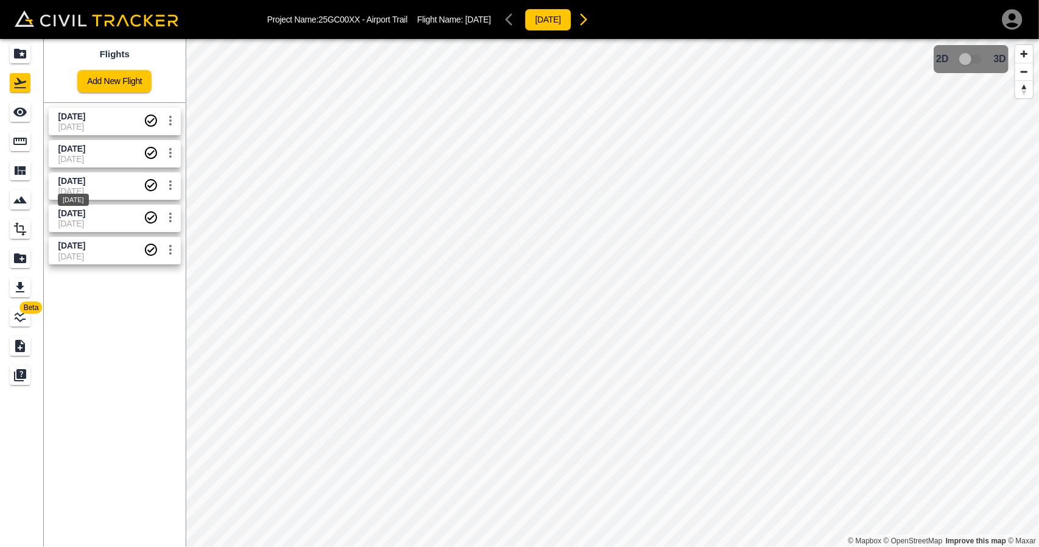
click at [79, 177] on span "[DATE]" at bounding box center [71, 181] width 27 height 10
click at [22, 119] on div "See" at bounding box center [20, 111] width 21 height 19
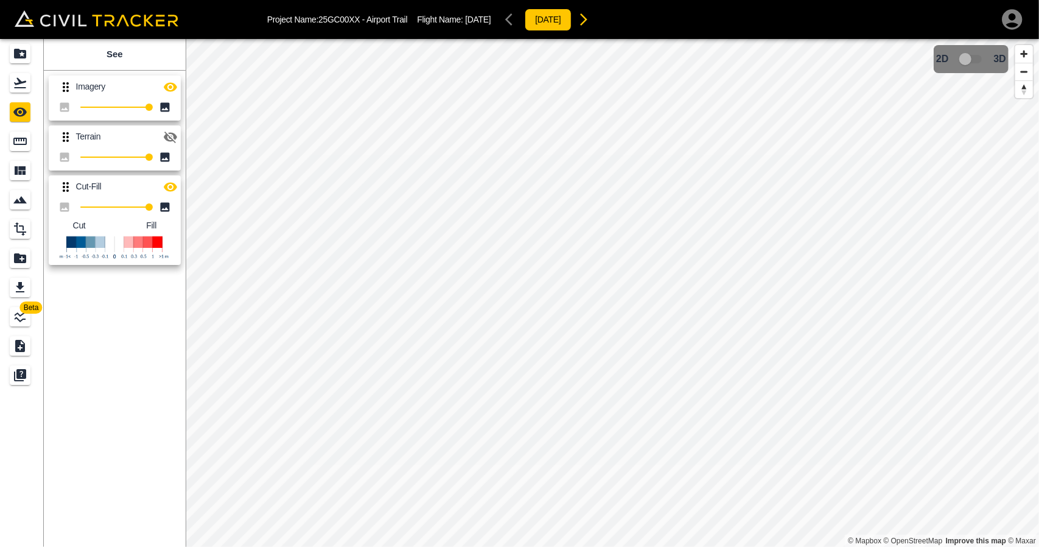
click at [169, 82] on icon "button" at bounding box center [170, 86] width 13 height 9
click at [173, 188] on icon "button" at bounding box center [170, 186] width 13 height 9
click at [173, 188] on icon "button" at bounding box center [170, 187] width 15 height 15
click at [19, 44] on div "Projects" at bounding box center [20, 53] width 21 height 19
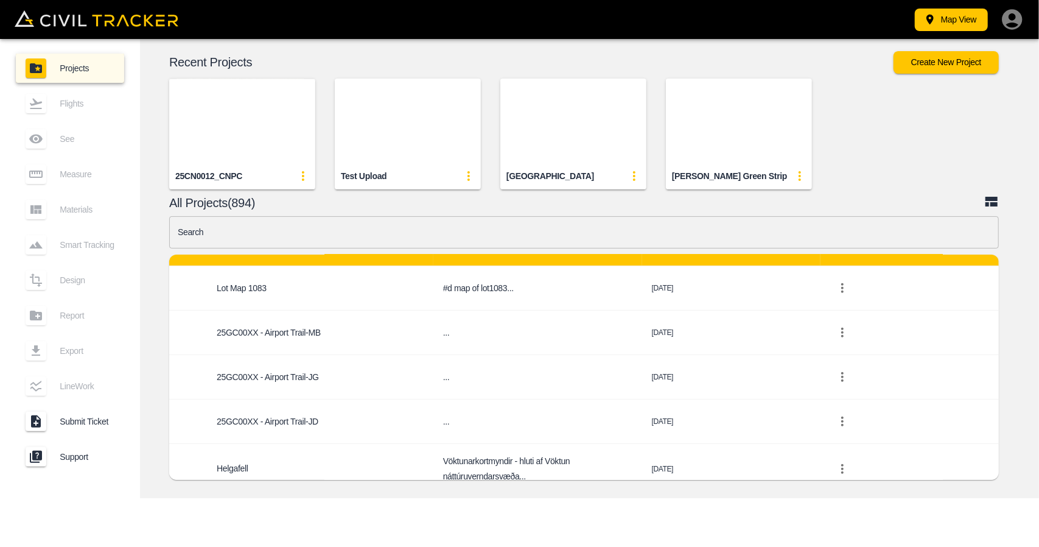
scroll to position [487, 0]
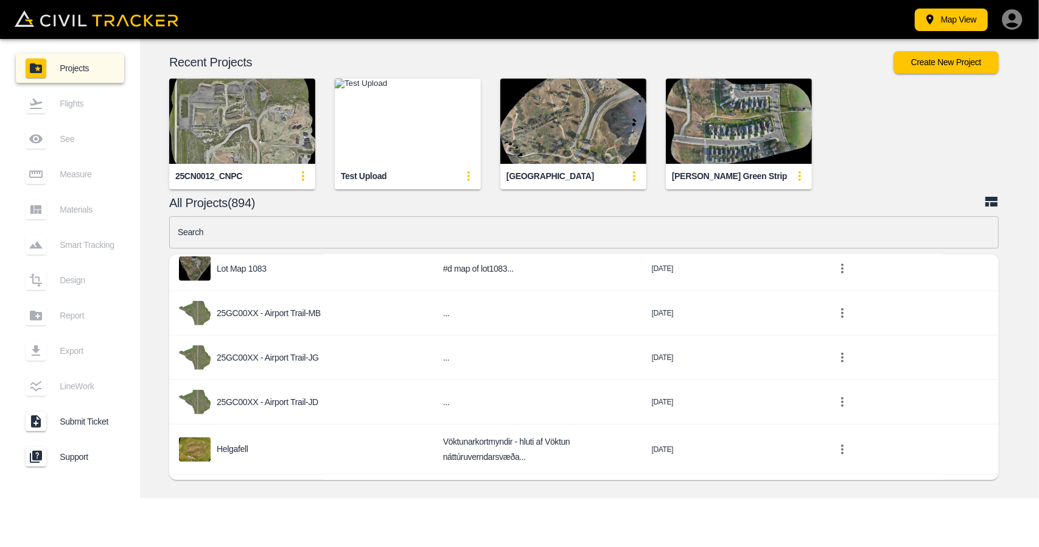
click at [377, 220] on input "text" at bounding box center [584, 232] width 830 height 32
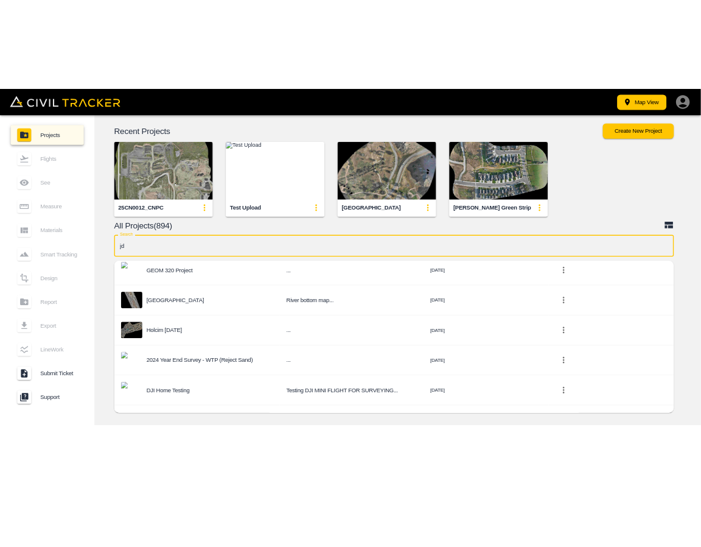
scroll to position [0, 0]
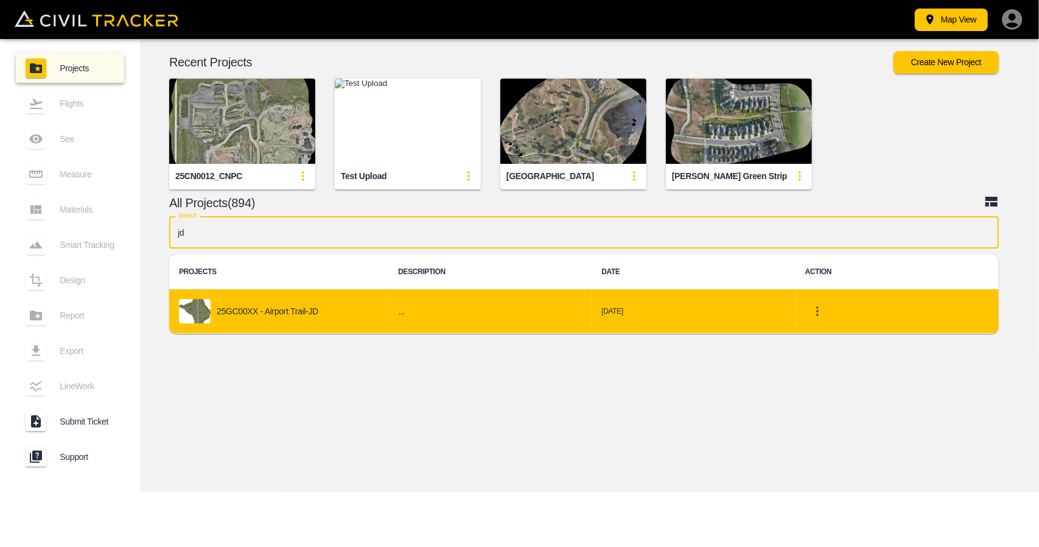
type input "jd"
click at [342, 298] on td "25GC00XX - Airport Trail-JD" at bounding box center [278, 311] width 219 height 44
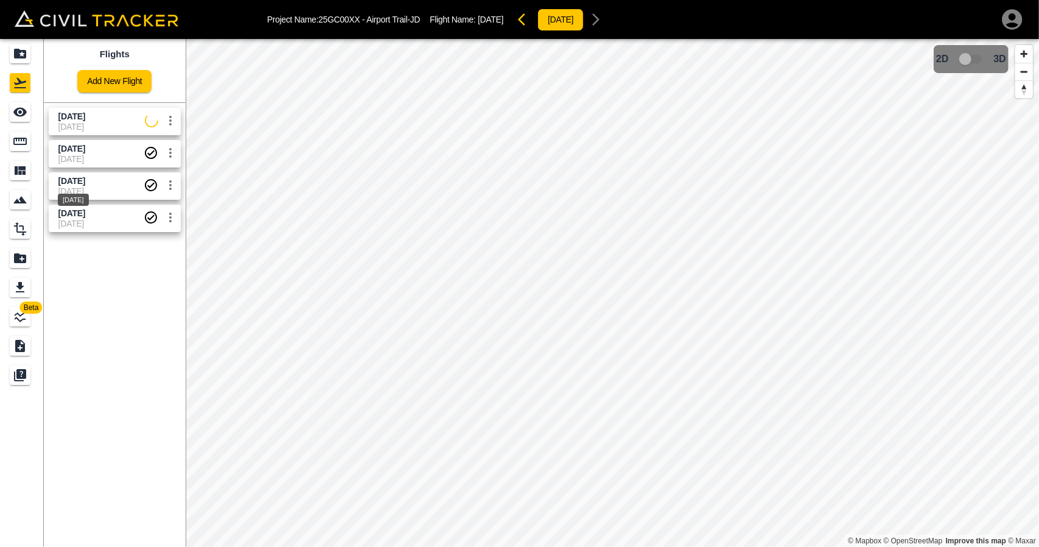
click at [78, 181] on span "[DATE]" at bounding box center [71, 181] width 27 height 10
click at [26, 117] on icon "See" at bounding box center [20, 112] width 15 height 15
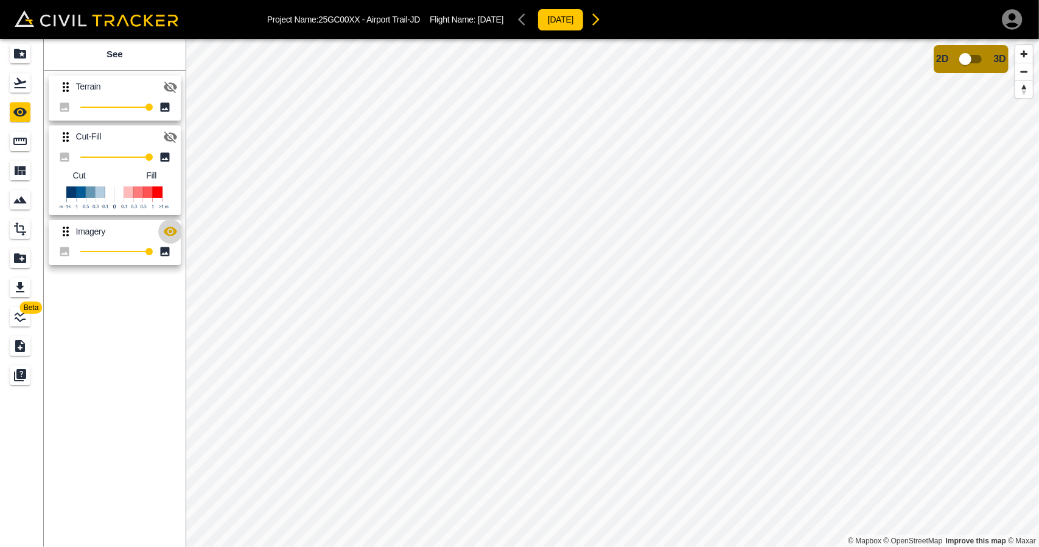
click at [164, 230] on icon "button" at bounding box center [170, 231] width 15 height 15
click at [21, 60] on icon "Projects" at bounding box center [20, 53] width 15 height 15
